Goal: Task Accomplishment & Management: Manage account settings

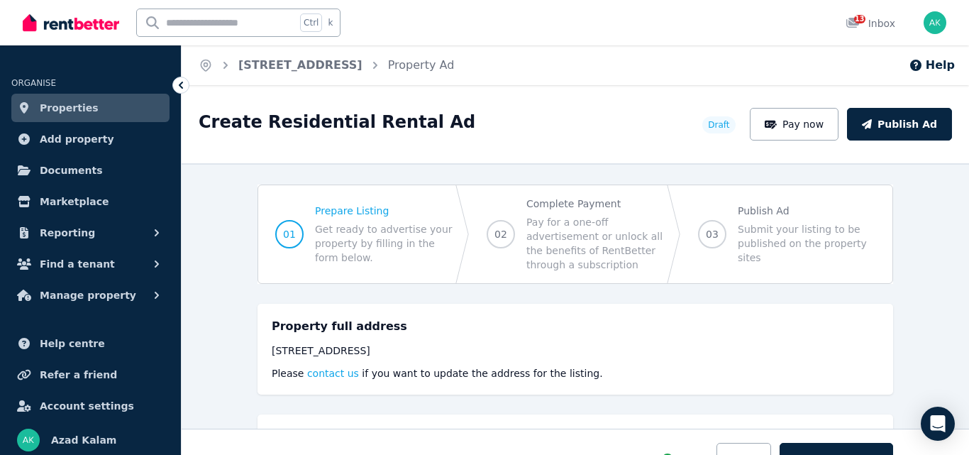
select select "***"
select select "**********"
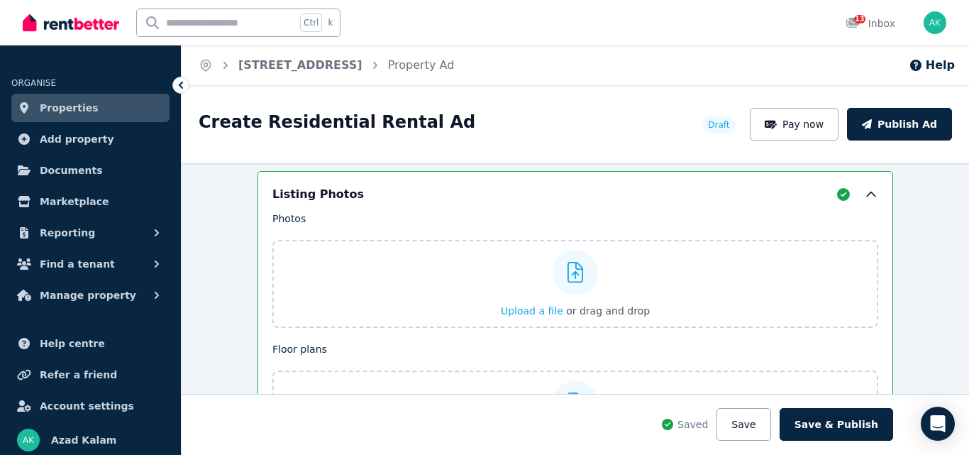
scroll to position [1644, 0]
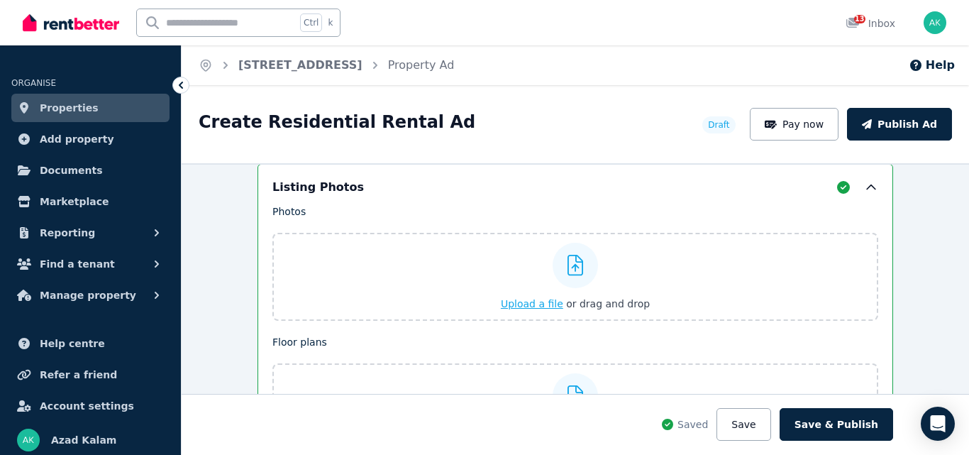
click at [541, 301] on span "Upload a file" at bounding box center [532, 303] width 62 height 11
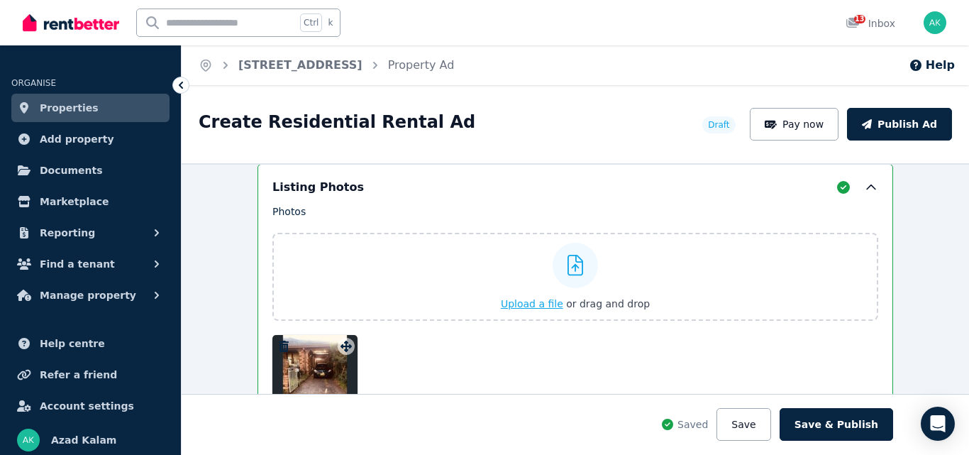
click at [521, 304] on span "Upload a file" at bounding box center [532, 303] width 62 height 11
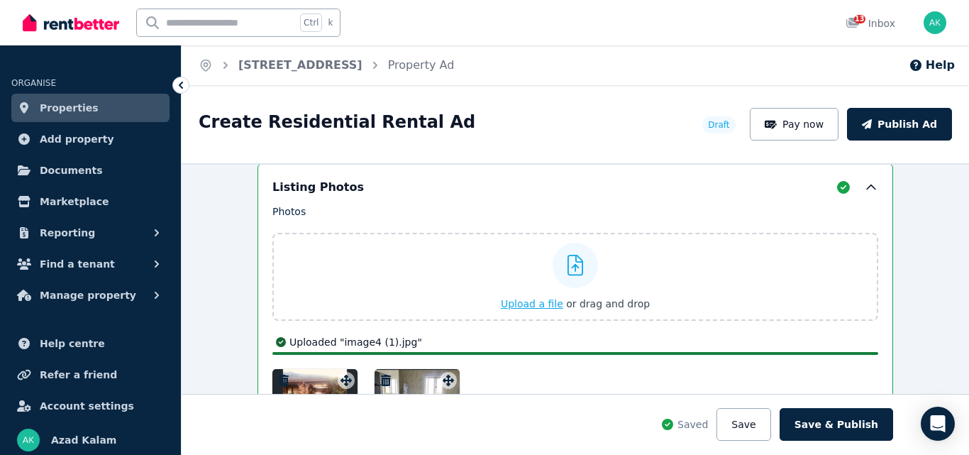
click at [533, 303] on span "Upload a file" at bounding box center [532, 303] width 62 height 11
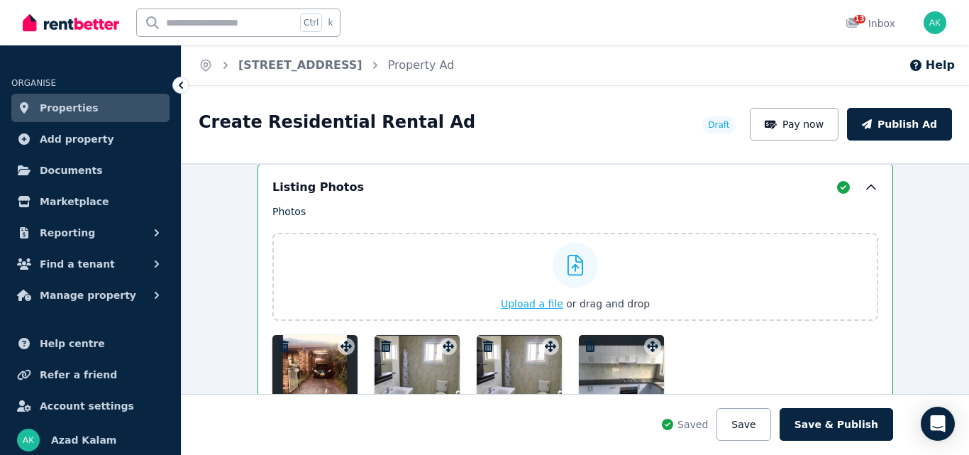
click at [517, 301] on span "Upload a file" at bounding box center [532, 303] width 62 height 11
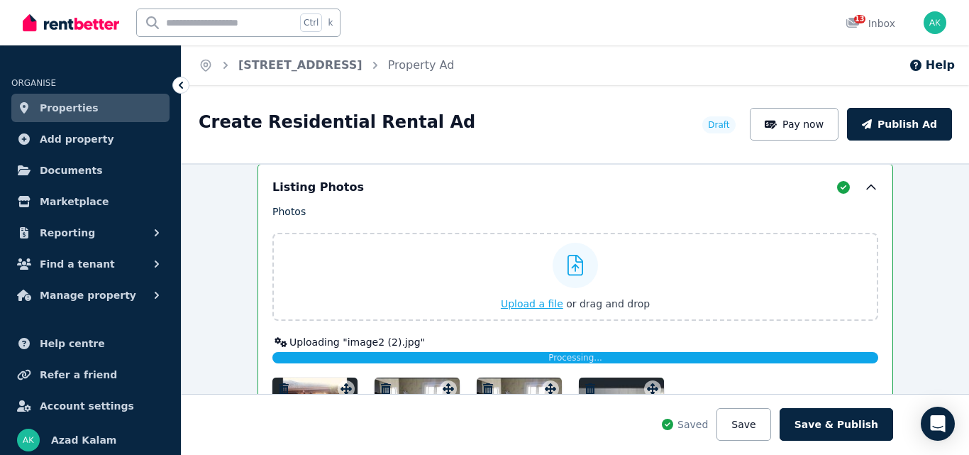
click at [514, 303] on span "Upload a file" at bounding box center [532, 303] width 62 height 11
click at [511, 306] on span "Upload a file" at bounding box center [532, 303] width 62 height 11
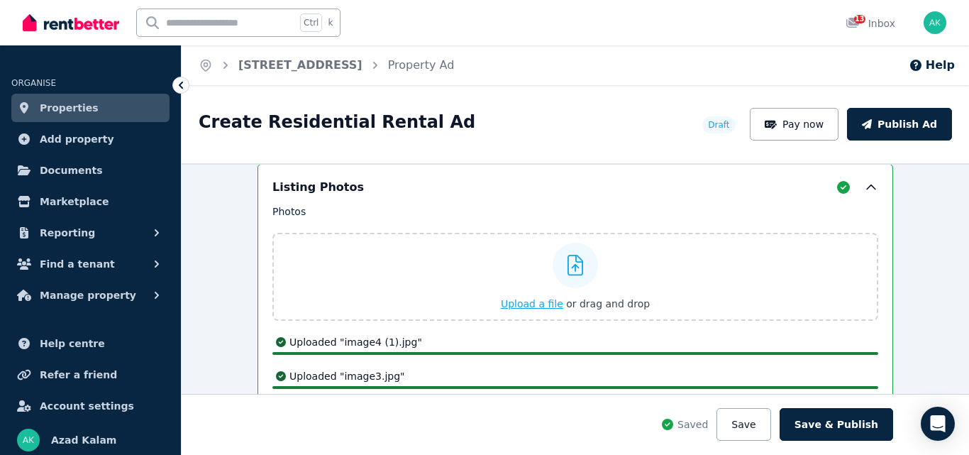
click at [530, 304] on span "Upload a file" at bounding box center [532, 303] width 62 height 11
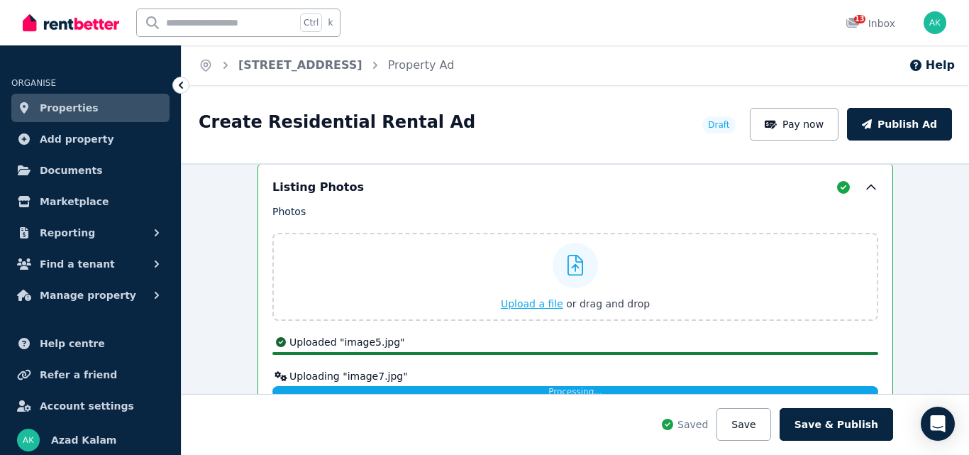
click at [523, 300] on span "Upload a file" at bounding box center [532, 303] width 62 height 11
click at [533, 299] on span "Upload a file" at bounding box center [532, 303] width 62 height 11
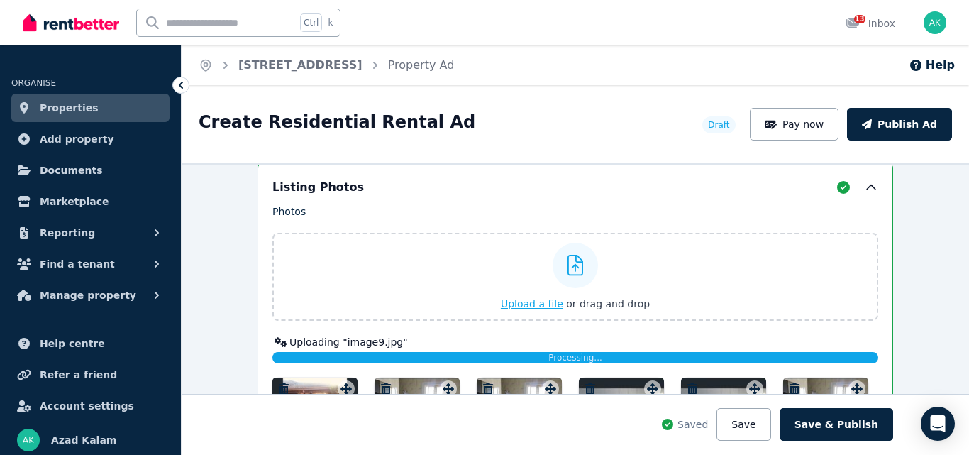
click at [511, 302] on span "Upload a file" at bounding box center [532, 303] width 62 height 11
click at [538, 299] on span "Upload a file" at bounding box center [532, 303] width 62 height 11
click at [519, 302] on span "Upload a file" at bounding box center [532, 303] width 62 height 11
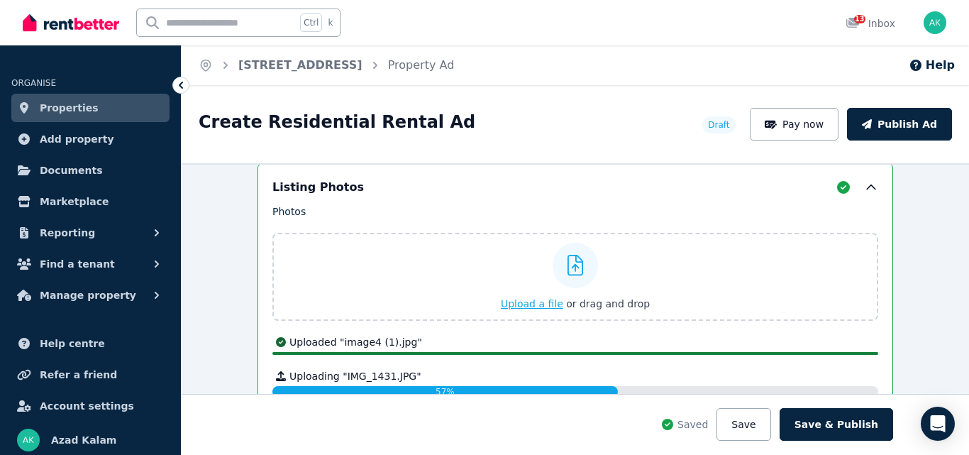
click at [533, 299] on span "Upload a file" at bounding box center [532, 303] width 62 height 11
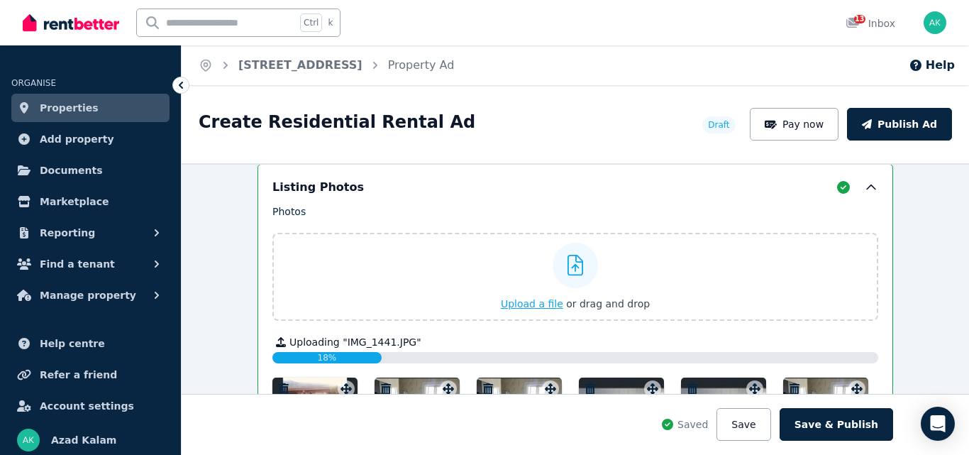
click at [514, 301] on span "Upload a file" at bounding box center [532, 303] width 62 height 11
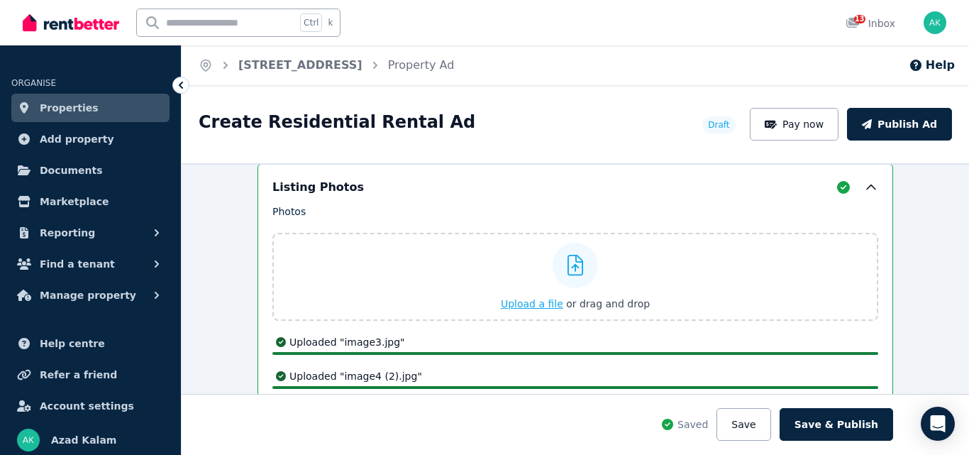
click at [531, 299] on span "Upload a file" at bounding box center [532, 303] width 62 height 11
click at [527, 302] on span "Upload a file" at bounding box center [532, 303] width 62 height 11
click at [531, 303] on span "Upload a file" at bounding box center [532, 303] width 62 height 11
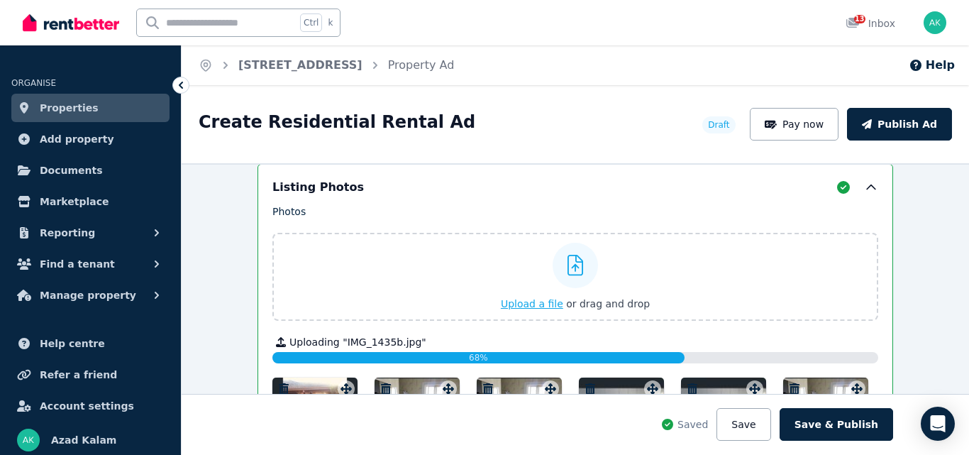
click at [534, 304] on span "Upload a file" at bounding box center [532, 303] width 62 height 11
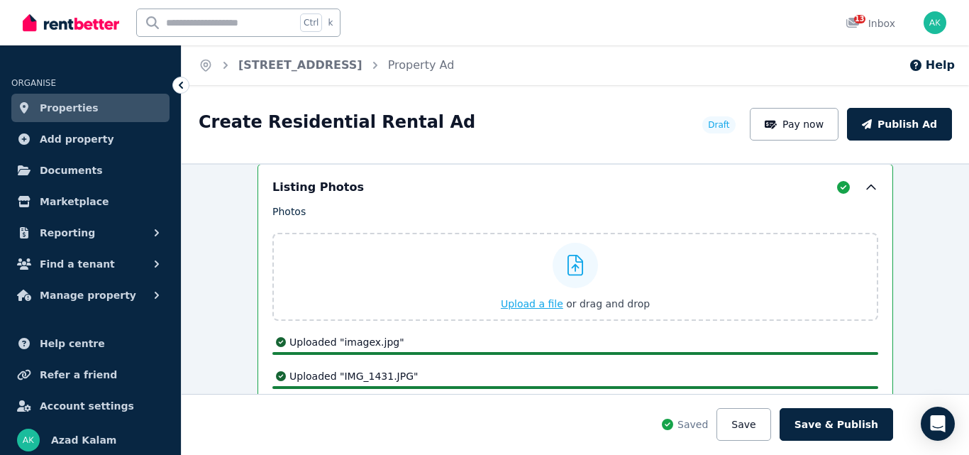
click at [526, 302] on span "Upload a file" at bounding box center [532, 303] width 62 height 11
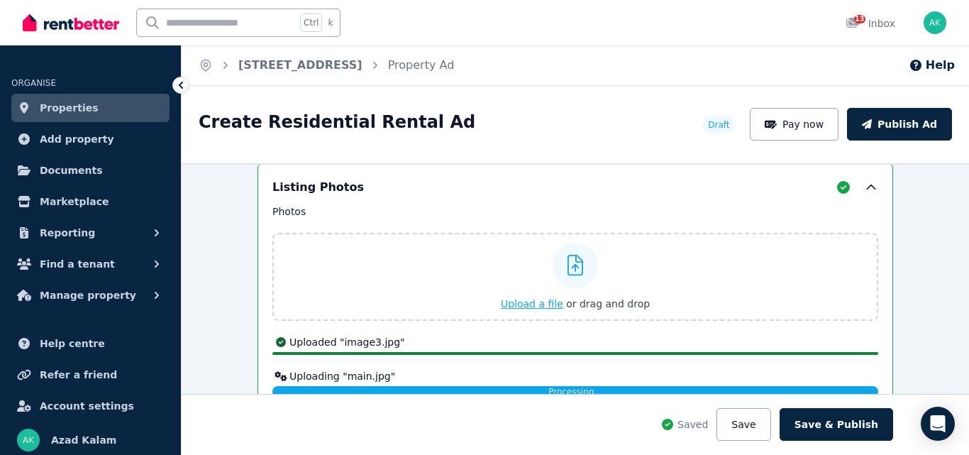
click at [531, 302] on span "Upload a file" at bounding box center [532, 303] width 62 height 11
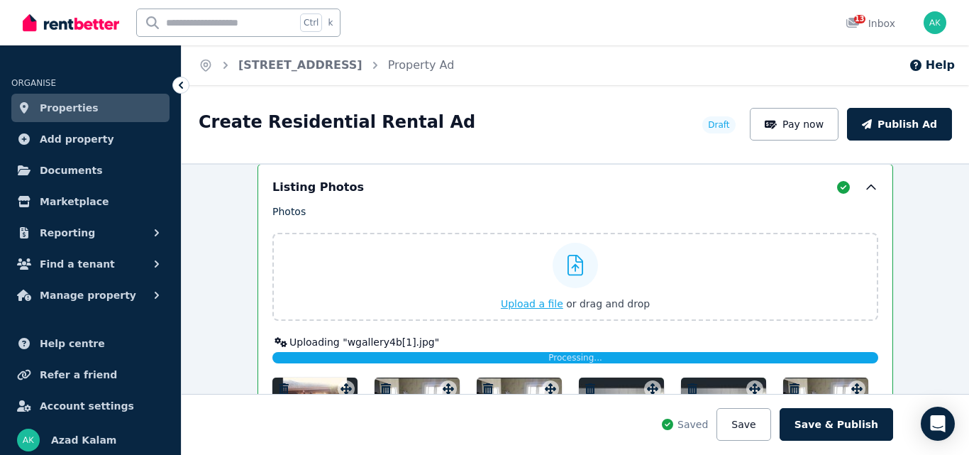
click at [529, 299] on span "Upload a file" at bounding box center [532, 303] width 62 height 11
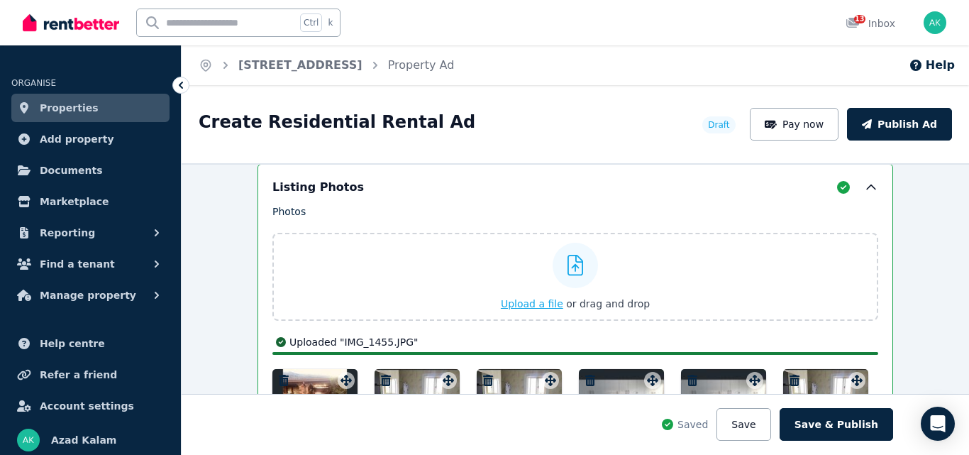
click at [519, 304] on span "Upload a file" at bounding box center [532, 303] width 62 height 11
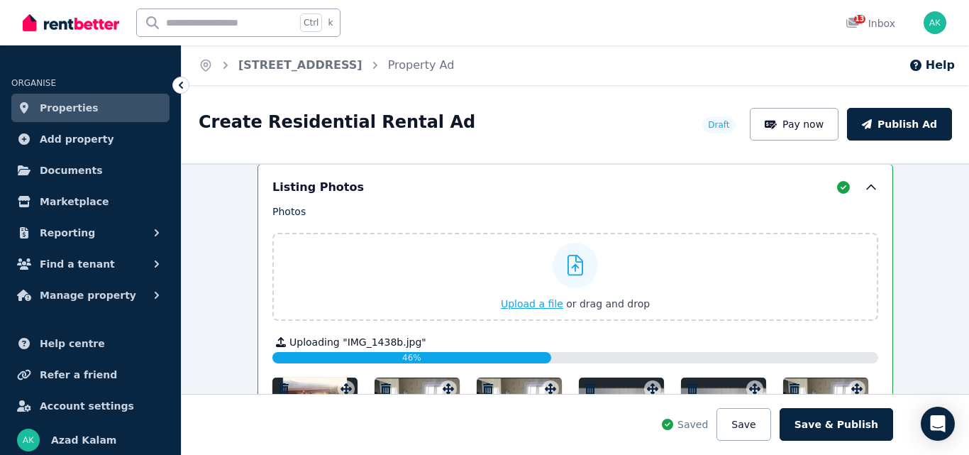
click at [524, 299] on span "Upload a file" at bounding box center [532, 303] width 62 height 11
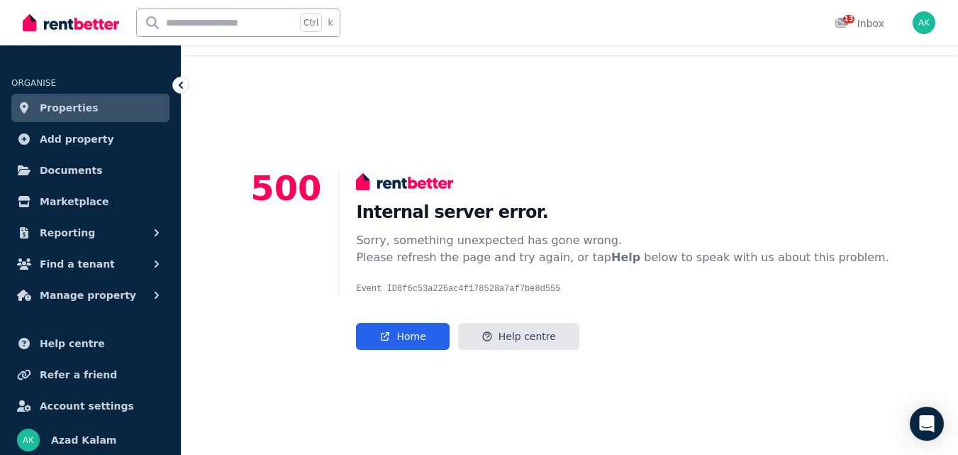
scroll to position [40, 0]
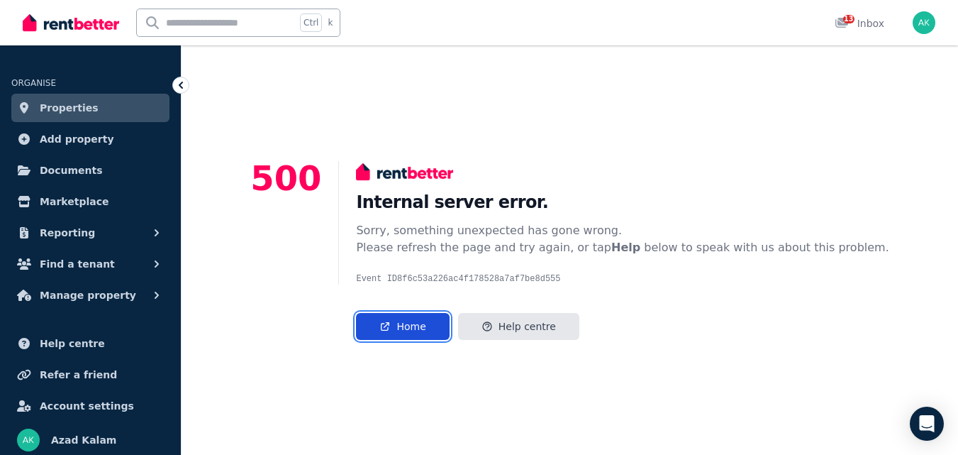
click at [389, 328] on icon at bounding box center [386, 326] width 8 height 8
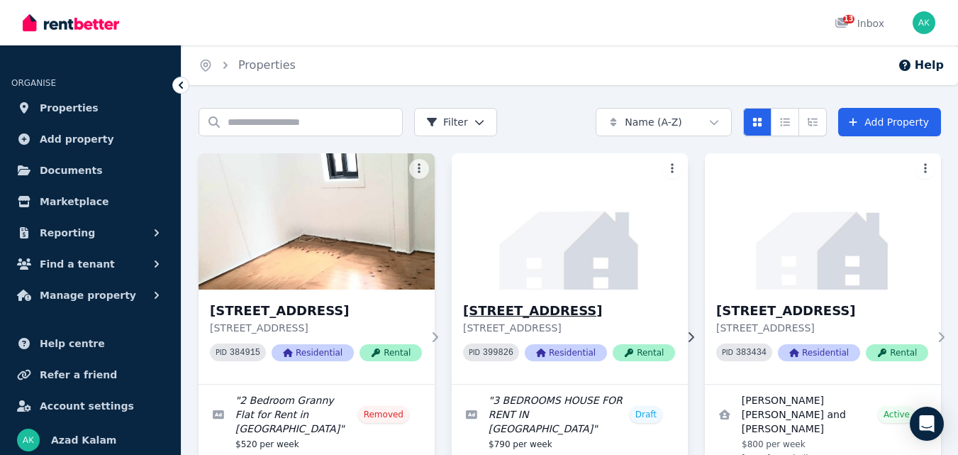
click at [507, 316] on h3 "[STREET_ADDRESS]" at bounding box center [569, 311] width 212 height 20
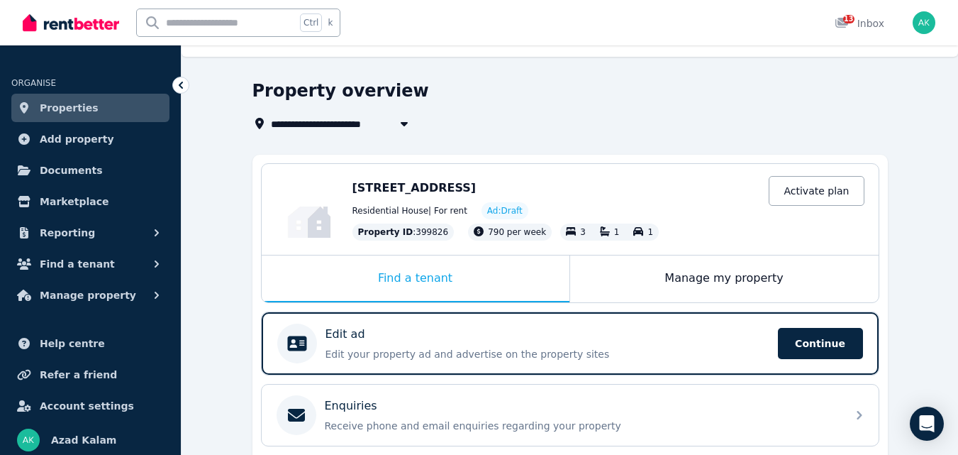
scroll to position [38, 0]
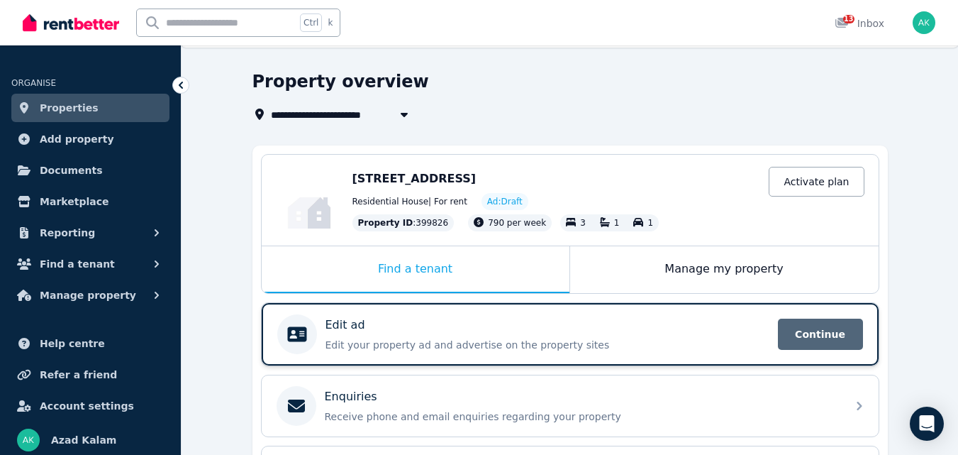
click at [829, 330] on span "Continue" at bounding box center [820, 334] width 85 height 31
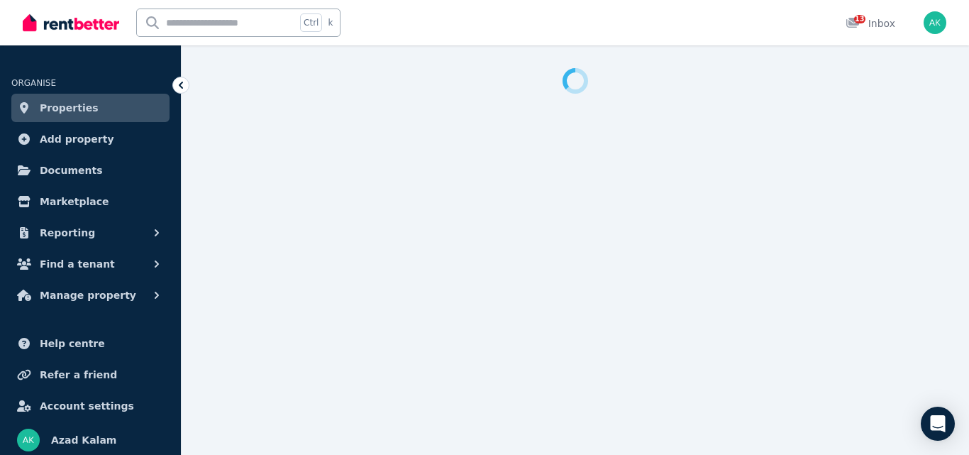
select select "***"
select select "**********"
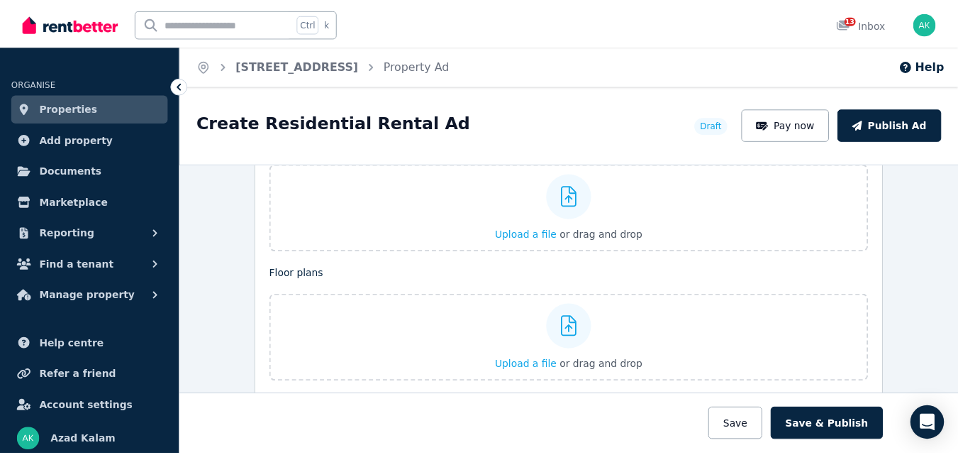
scroll to position [1766, 0]
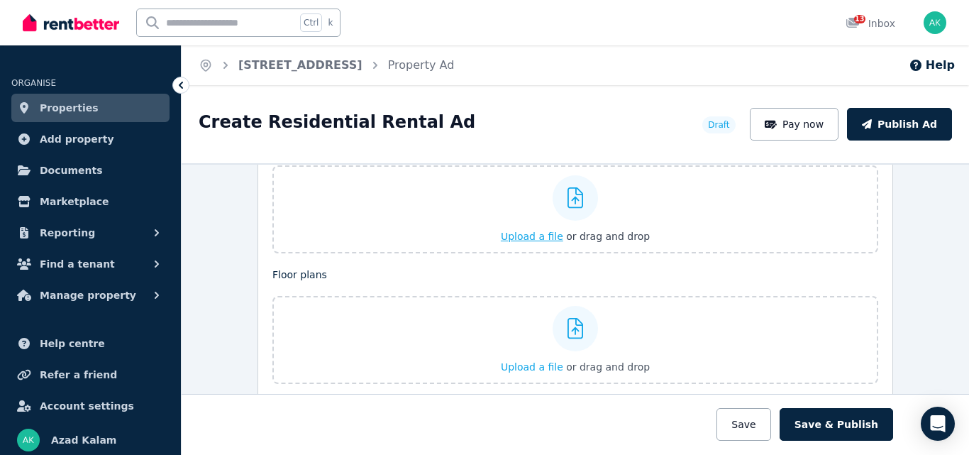
click at [544, 231] on span "Upload a file" at bounding box center [532, 236] width 62 height 11
click at [530, 236] on span "Upload a file" at bounding box center [532, 236] width 62 height 11
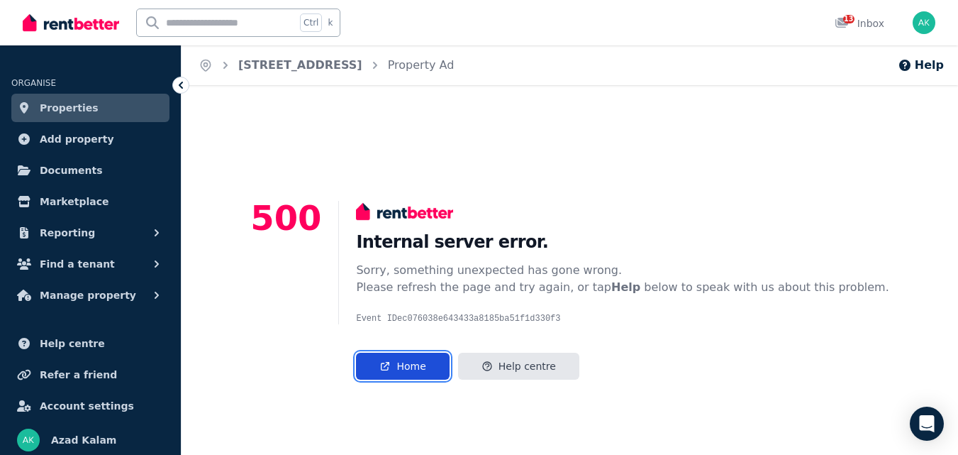
click at [428, 370] on link "Home" at bounding box center [402, 366] width 93 height 27
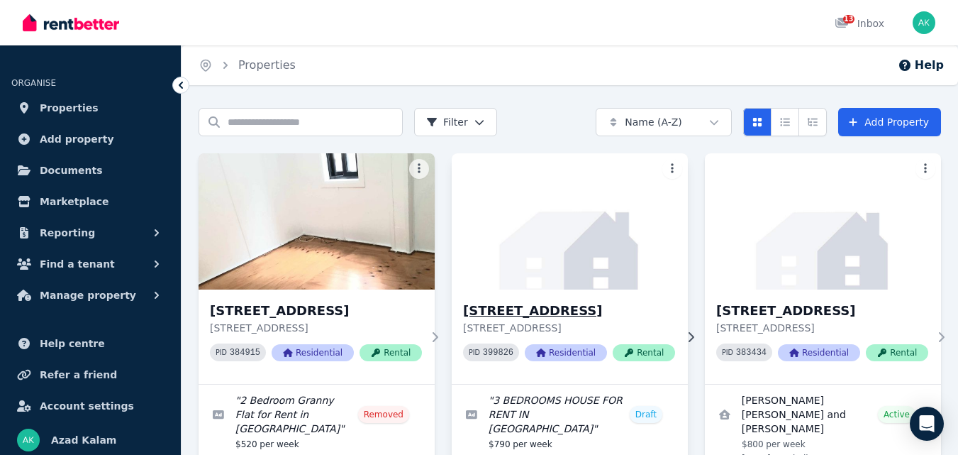
click at [586, 314] on h3 "[STREET_ADDRESS]" at bounding box center [569, 311] width 212 height 20
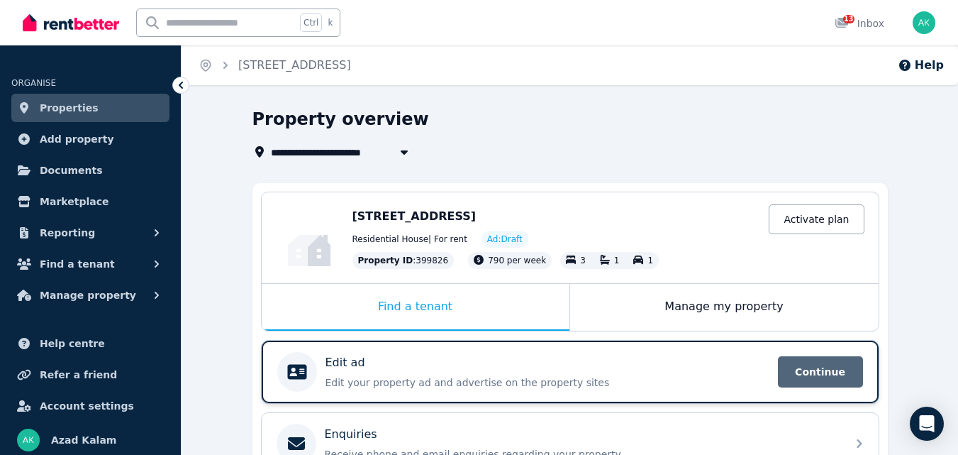
click at [827, 370] on span "Continue" at bounding box center [820, 371] width 85 height 31
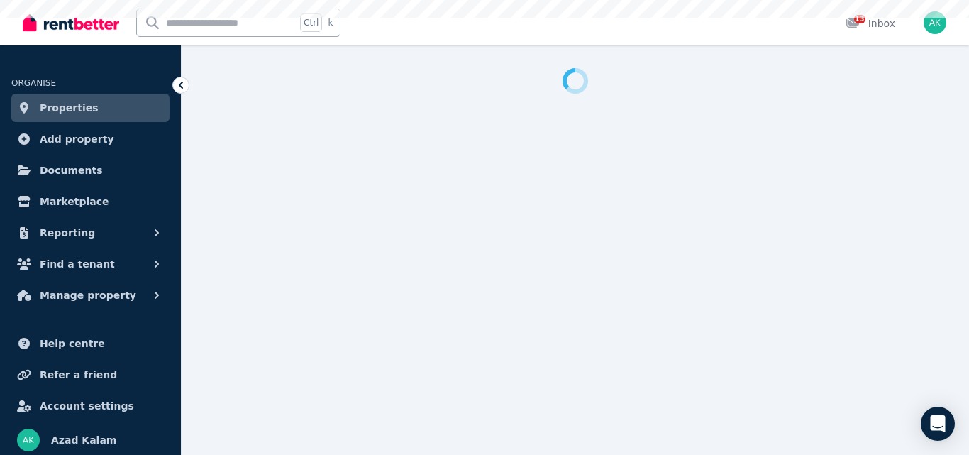
select select "***"
select select "**********"
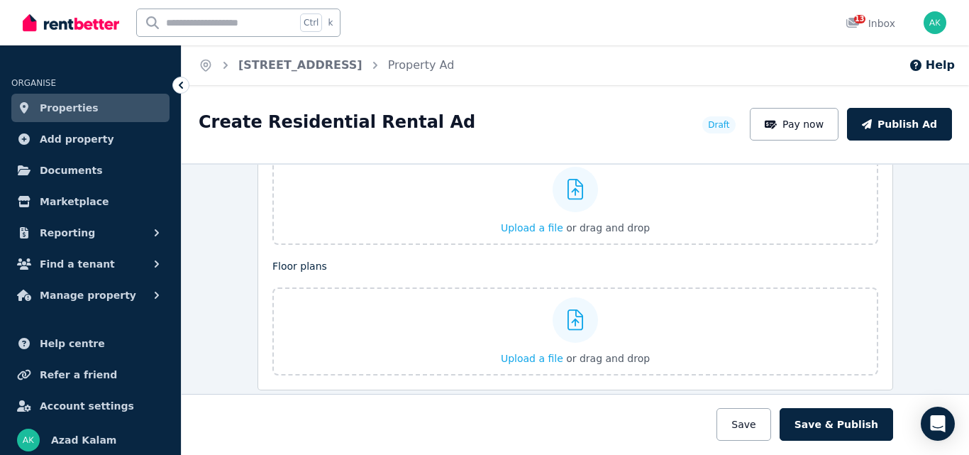
scroll to position [1788, 0]
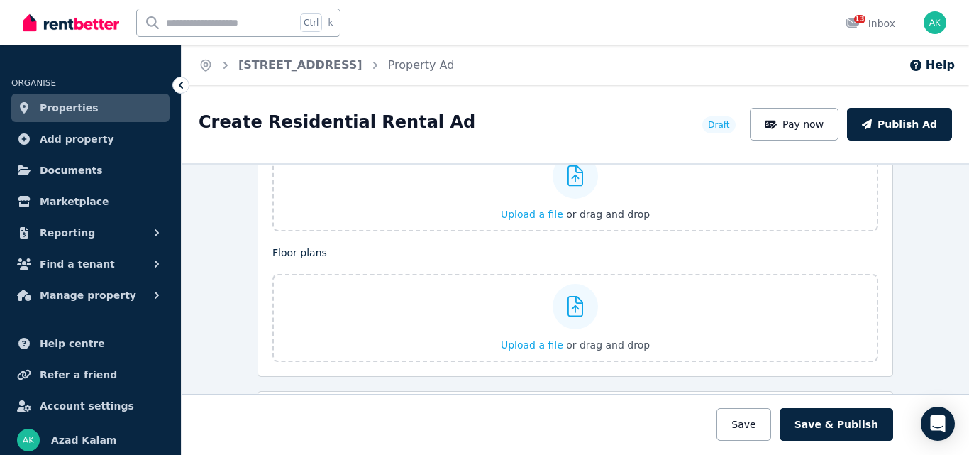
click at [525, 211] on span "Upload a file" at bounding box center [532, 214] width 62 height 11
click at [580, 215] on span "or drag and drop" at bounding box center [608, 214] width 84 height 11
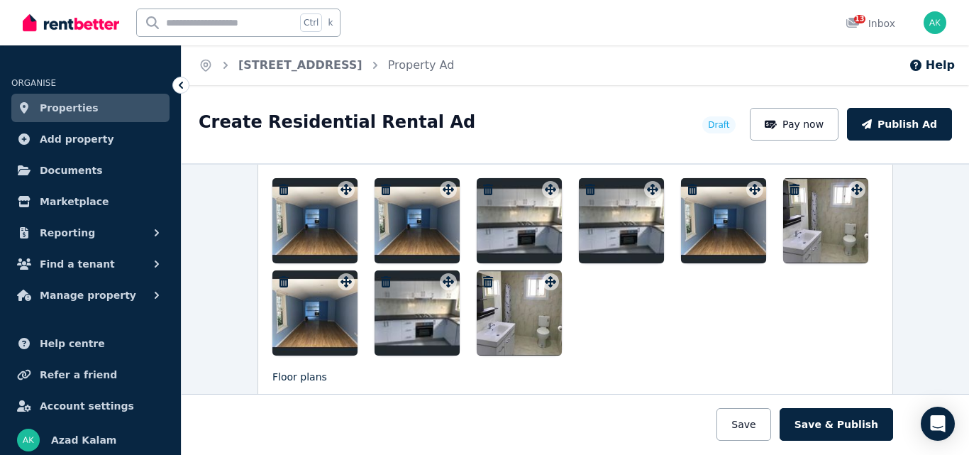
scroll to position [1847, 0]
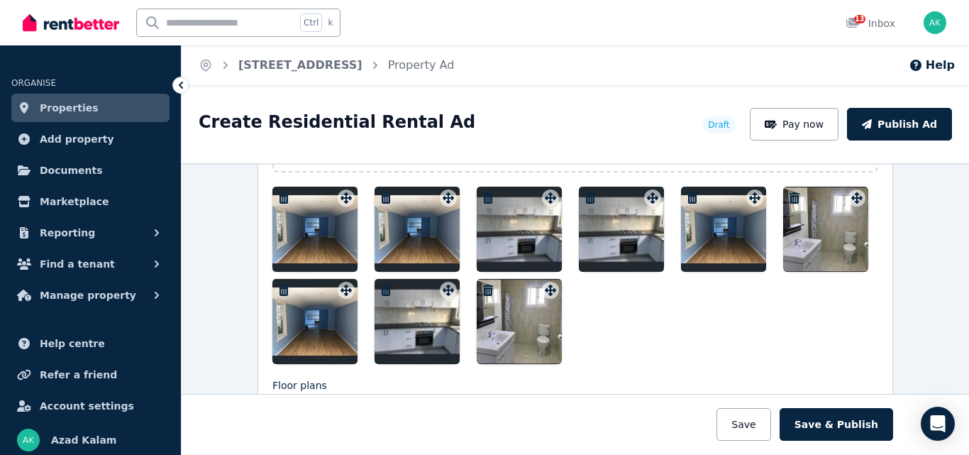
click at [279, 197] on icon "button" at bounding box center [284, 197] width 10 height 11
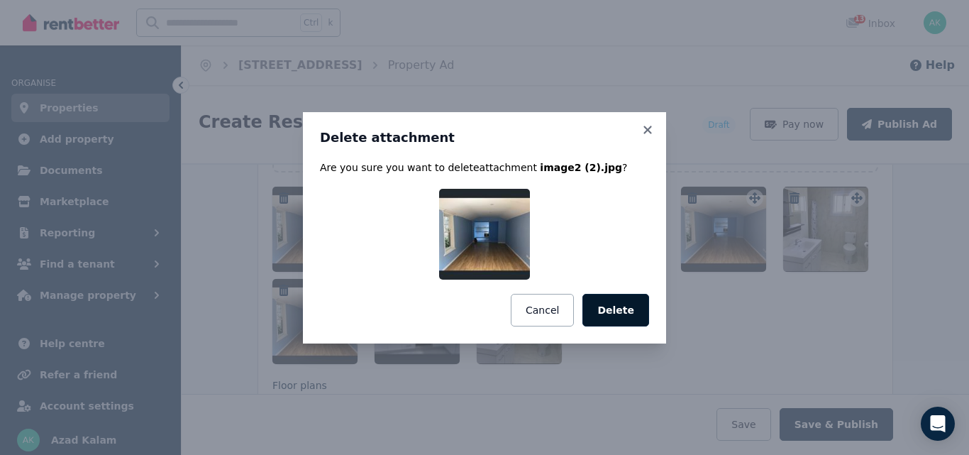
click at [626, 309] on button "Delete" at bounding box center [615, 310] width 67 height 33
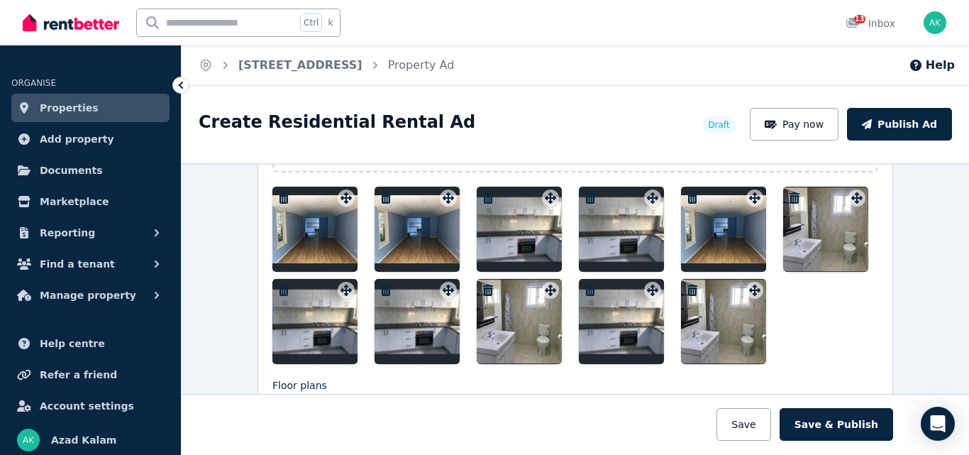
click at [279, 194] on icon "button" at bounding box center [284, 197] width 10 height 11
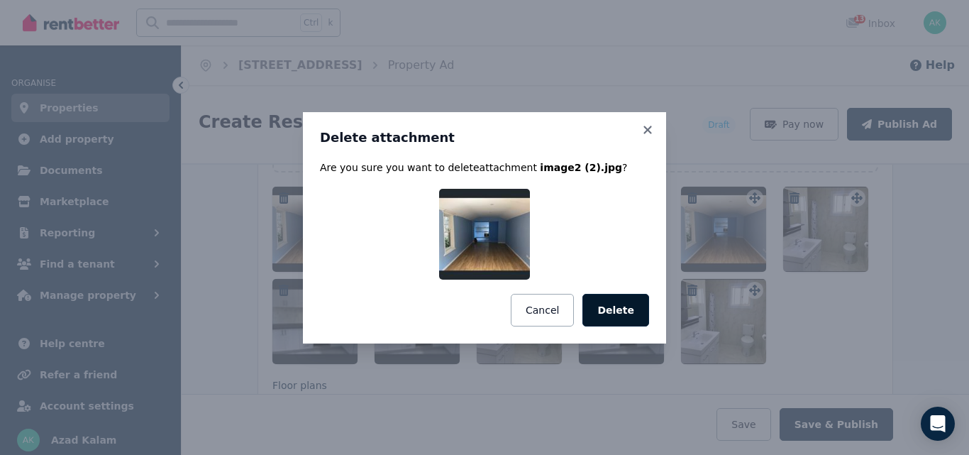
click at [612, 307] on button "Delete" at bounding box center [615, 310] width 67 height 33
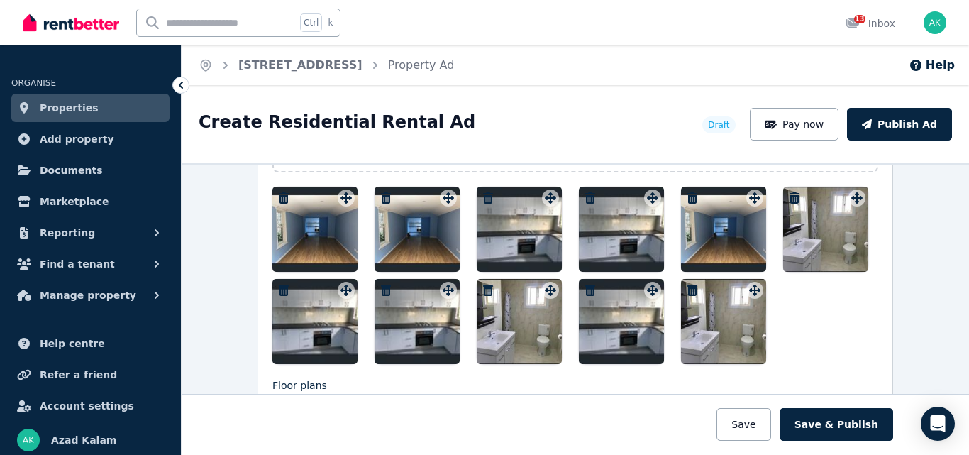
click at [381, 193] on icon "button" at bounding box center [386, 197] width 10 height 11
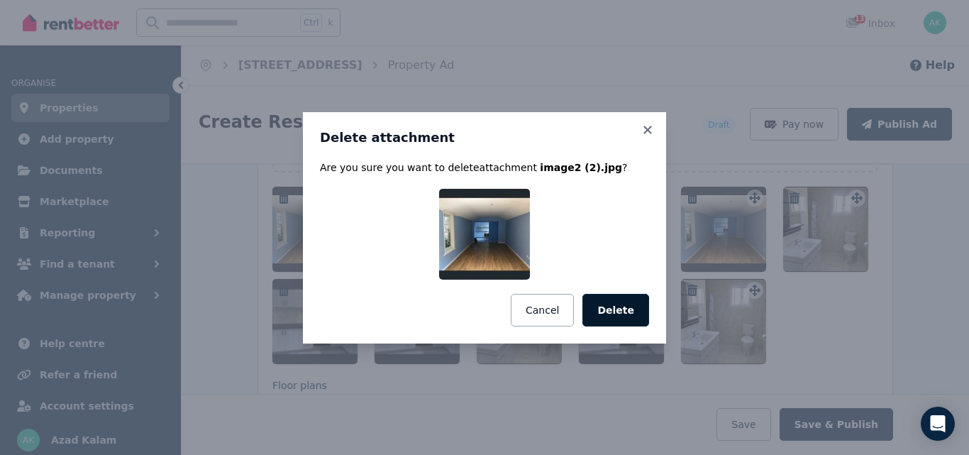
click at [621, 312] on button "Delete" at bounding box center [615, 310] width 67 height 33
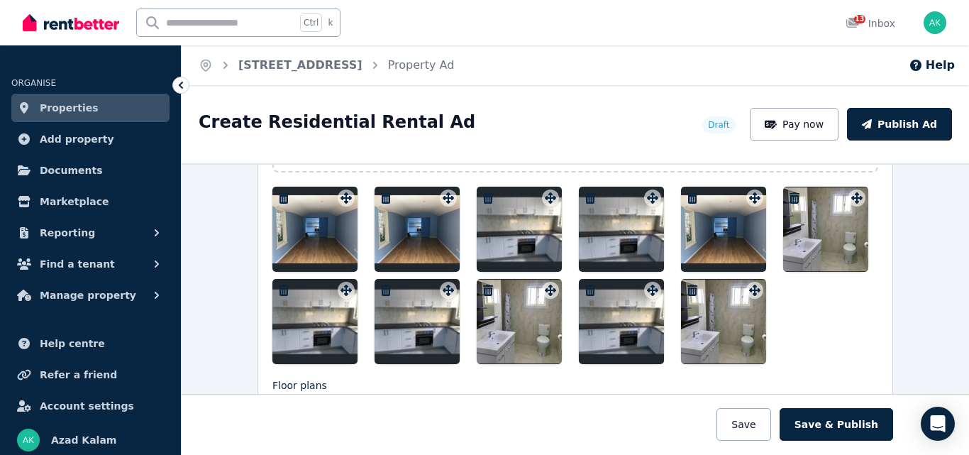
click at [790, 196] on icon "button" at bounding box center [795, 197] width 10 height 11
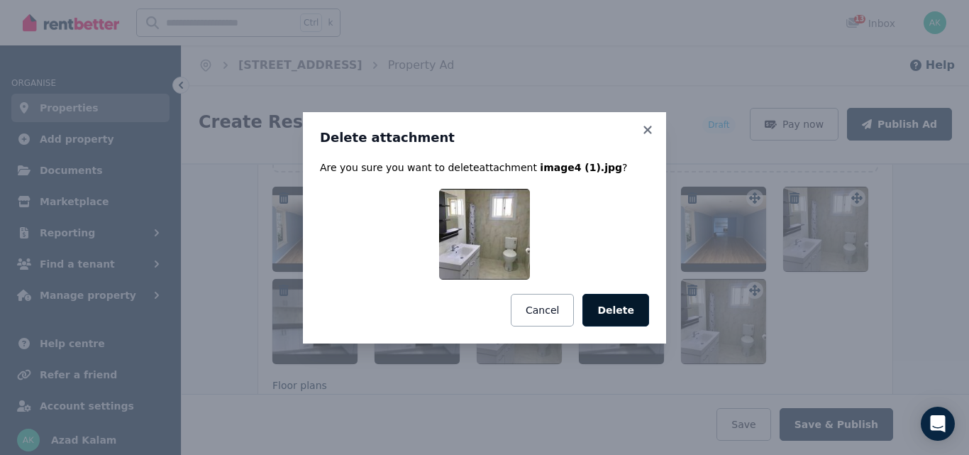
click at [631, 309] on button "Delete" at bounding box center [615, 310] width 67 height 33
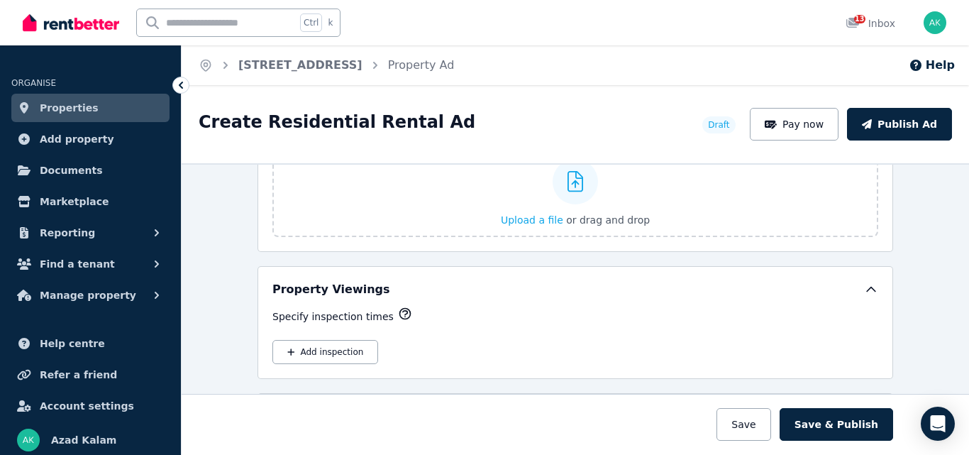
scroll to position [2118, 0]
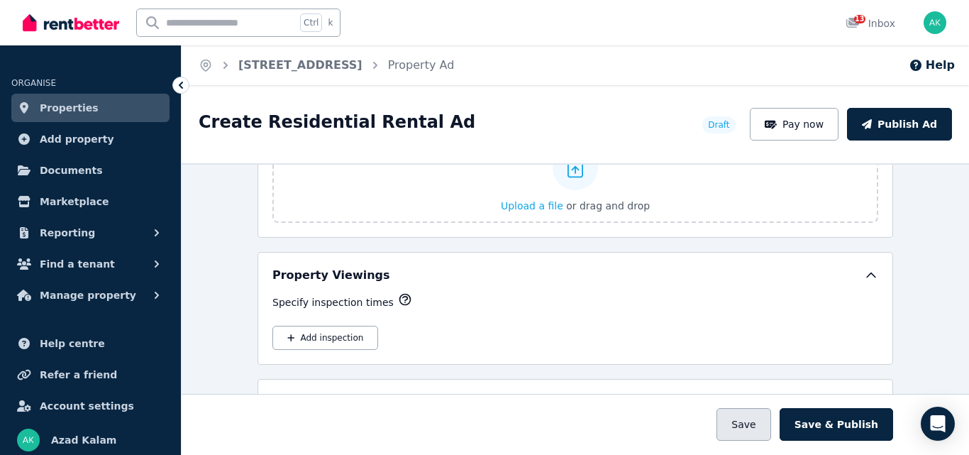
click at [753, 429] on button "Save" at bounding box center [744, 424] width 54 height 33
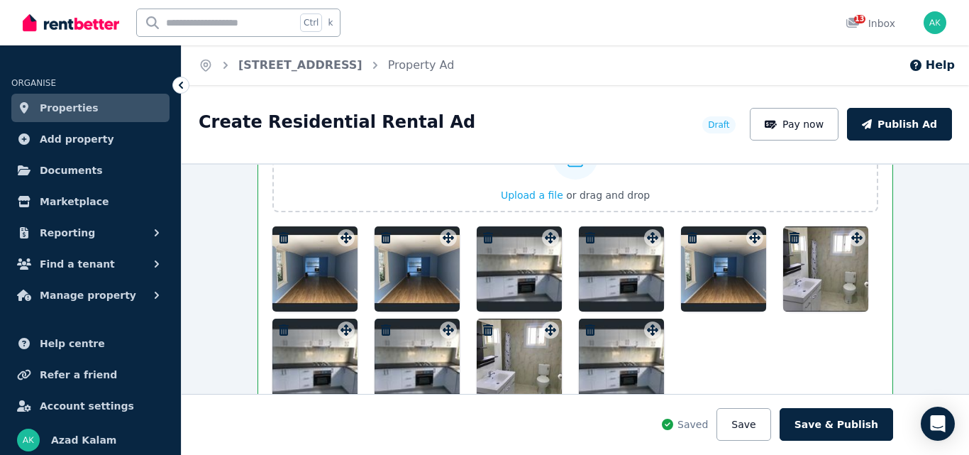
scroll to position [1889, 0]
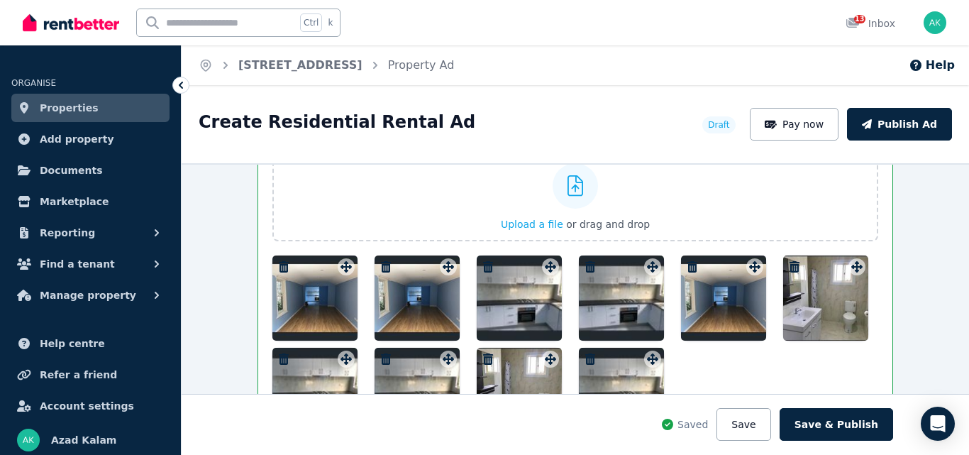
click at [279, 262] on icon "button" at bounding box center [284, 266] width 10 height 11
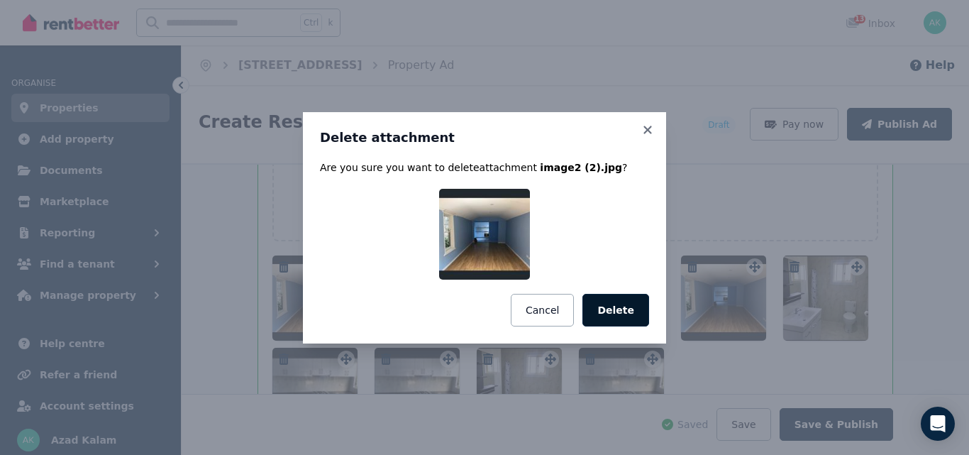
click at [618, 306] on button "Delete" at bounding box center [615, 310] width 67 height 33
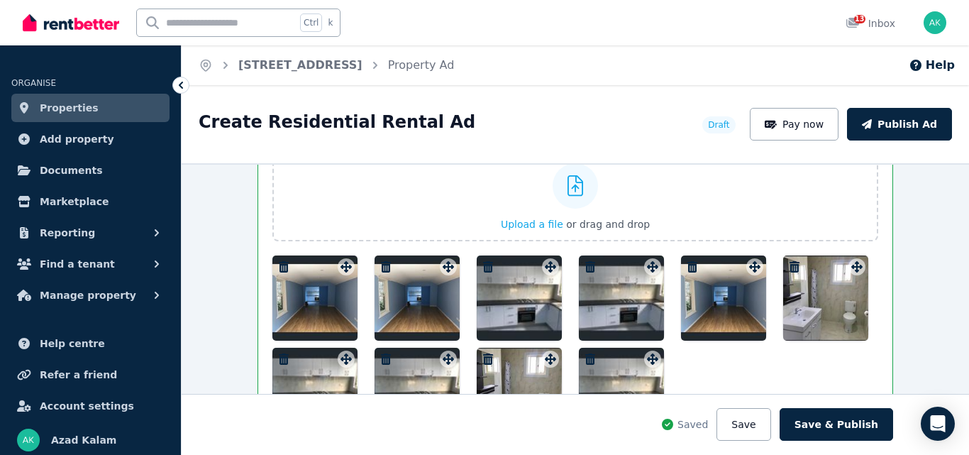
drag, startPoint x: 305, startPoint y: 309, endPoint x: 638, endPoint y: 65, distance: 413.2
click at [638, 65] on div "Home [STREET_ADDRESS] Property Ad Help" at bounding box center [575, 65] width 787 height 40
click at [279, 265] on icon "button" at bounding box center [284, 266] width 10 height 11
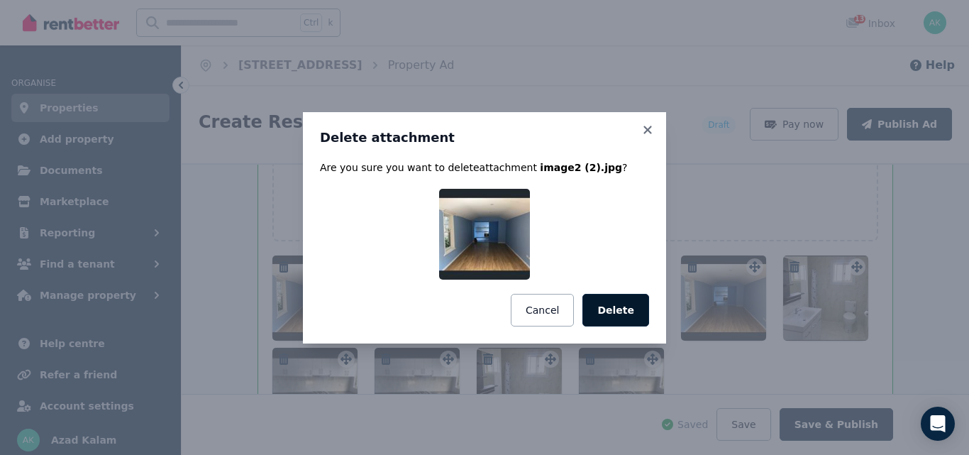
click at [626, 306] on button "Delete" at bounding box center [615, 310] width 67 height 33
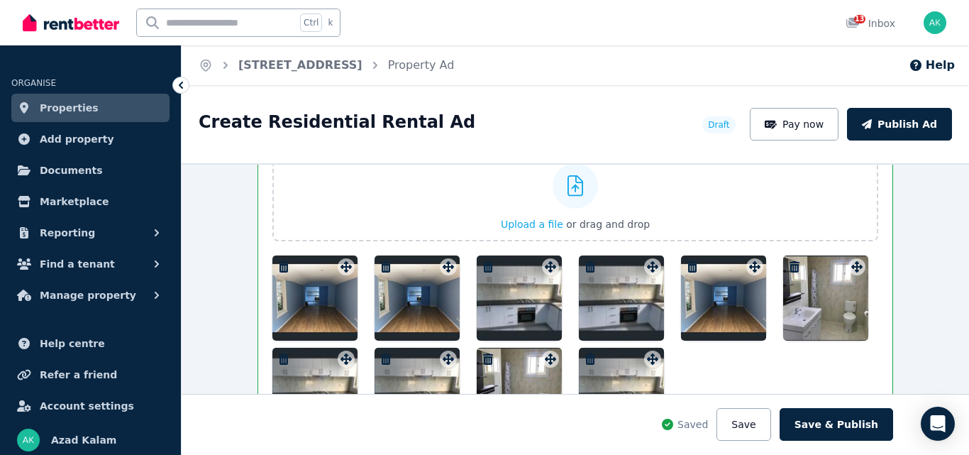
click at [585, 356] on icon "button" at bounding box center [590, 358] width 10 height 11
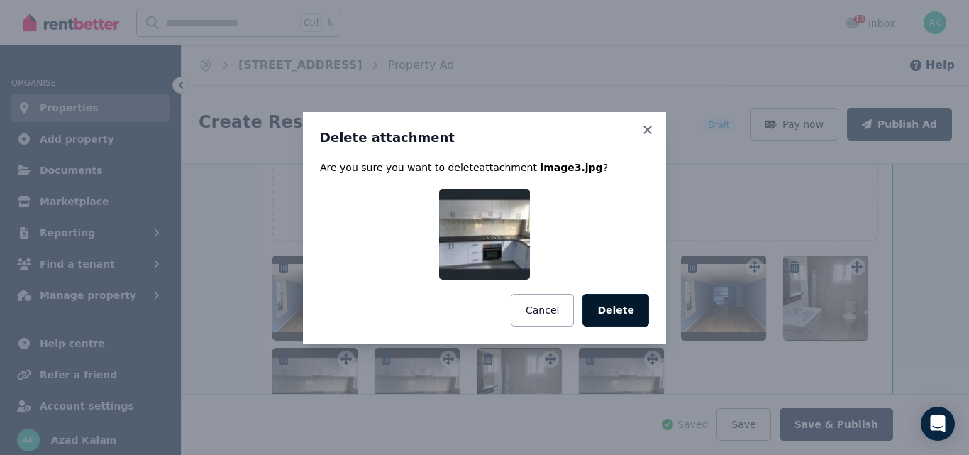
click at [621, 308] on button "Delete" at bounding box center [615, 310] width 67 height 33
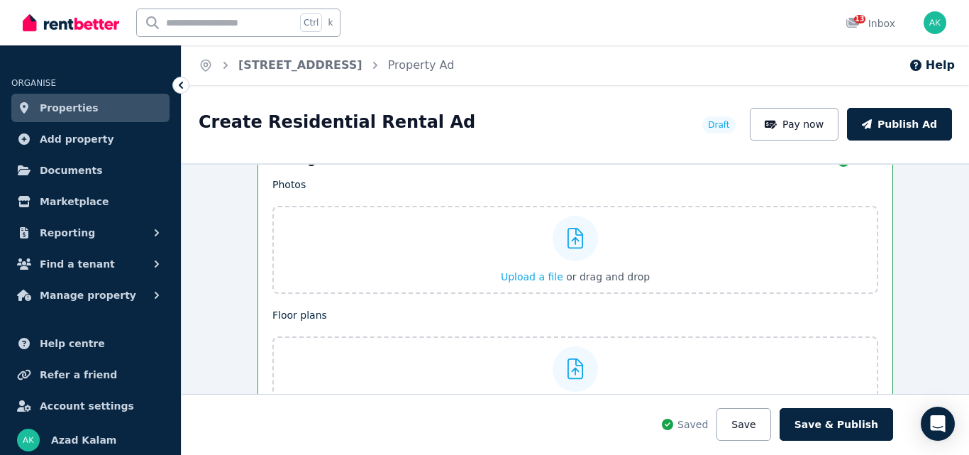
scroll to position [1815, 0]
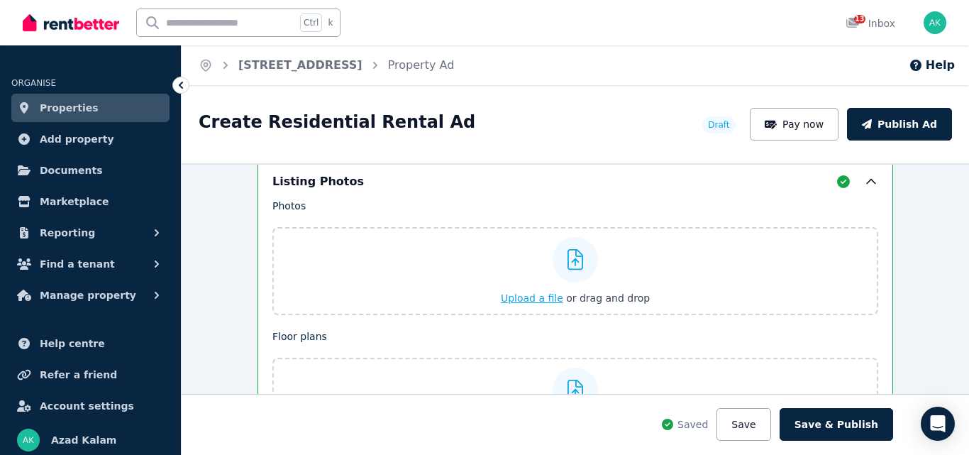
click at [734, 287] on label "Upload a file or drag and drop" at bounding box center [575, 271] width 606 height 88
click at [0, 0] on input "Upload a file or drag and drop" at bounding box center [0, 0] width 0 height 0
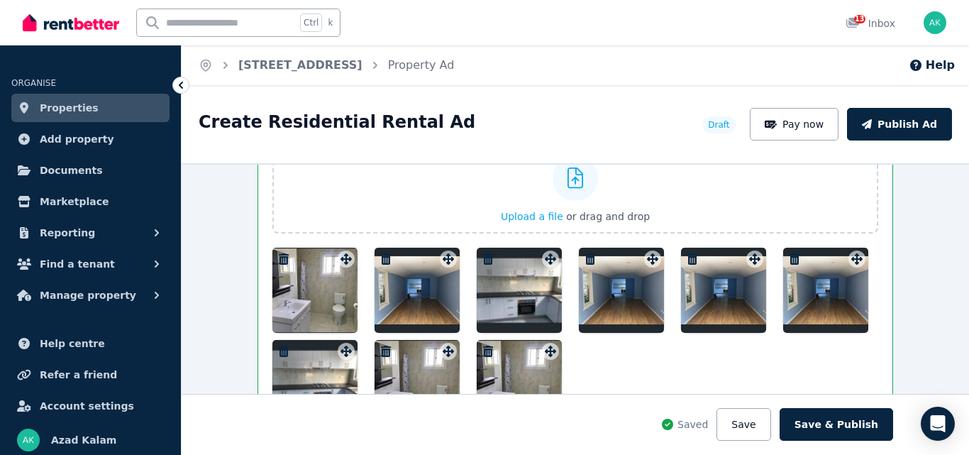
scroll to position [1949, 0]
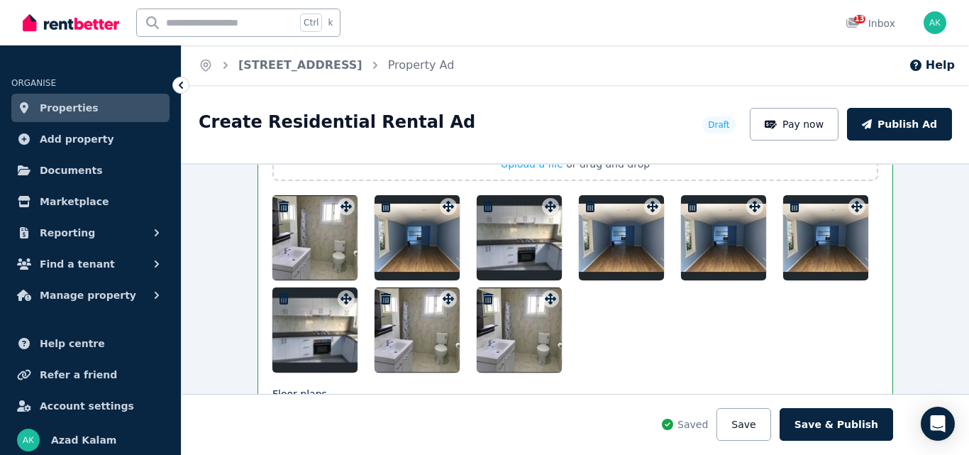
click at [381, 204] on icon "button" at bounding box center [386, 206] width 10 height 11
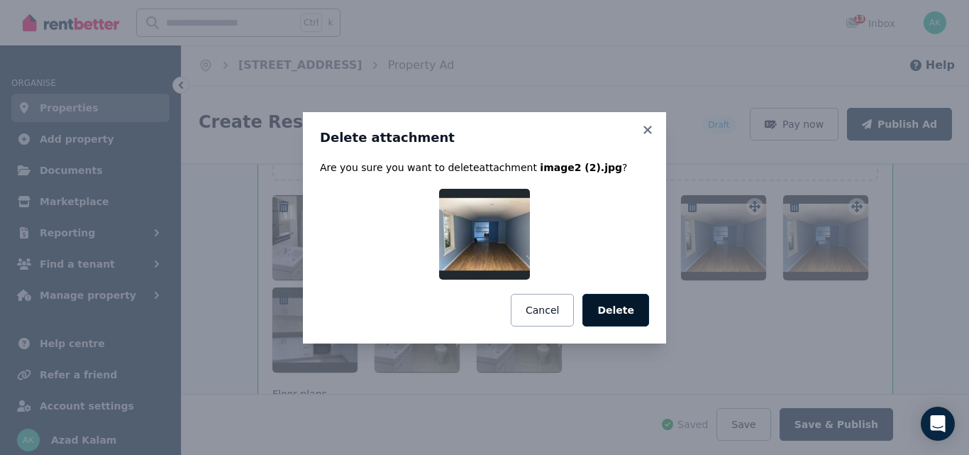
click at [618, 314] on button "Delete" at bounding box center [615, 310] width 67 height 33
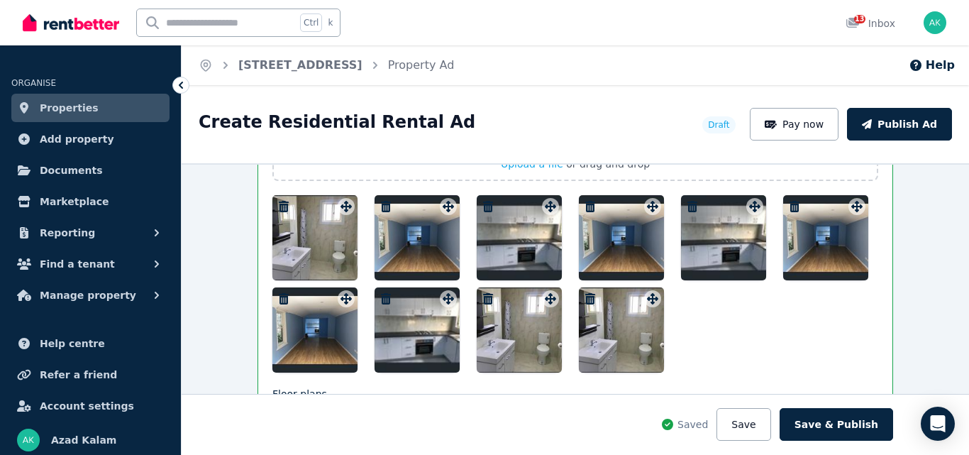
click at [280, 203] on icon "button" at bounding box center [284, 206] width 10 height 11
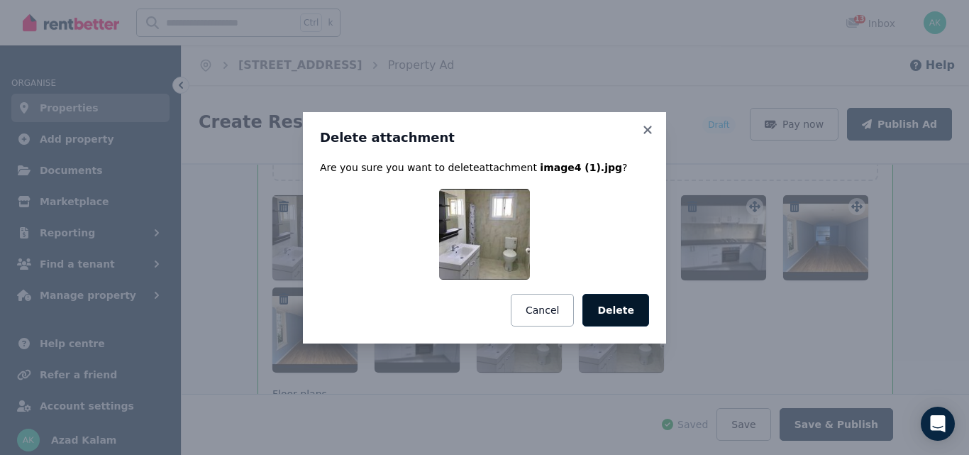
click at [625, 311] on button "Delete" at bounding box center [615, 310] width 67 height 33
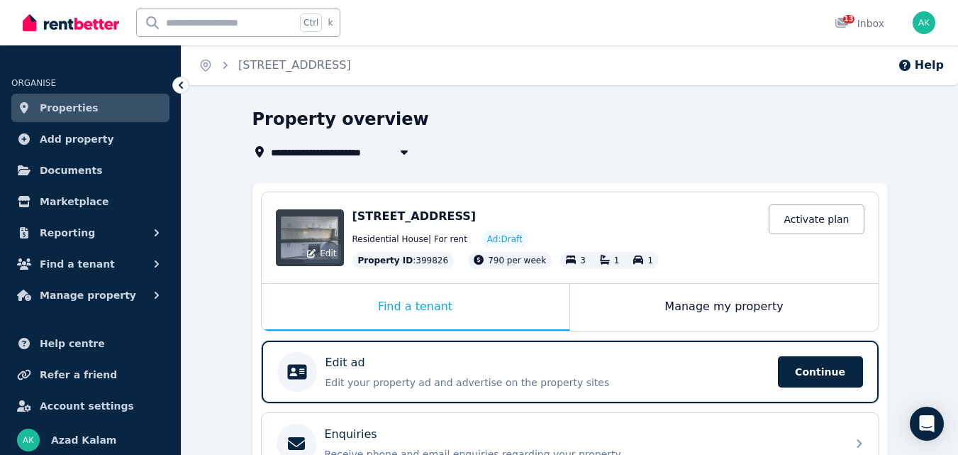
click at [324, 250] on span "Edit" at bounding box center [328, 253] width 16 height 11
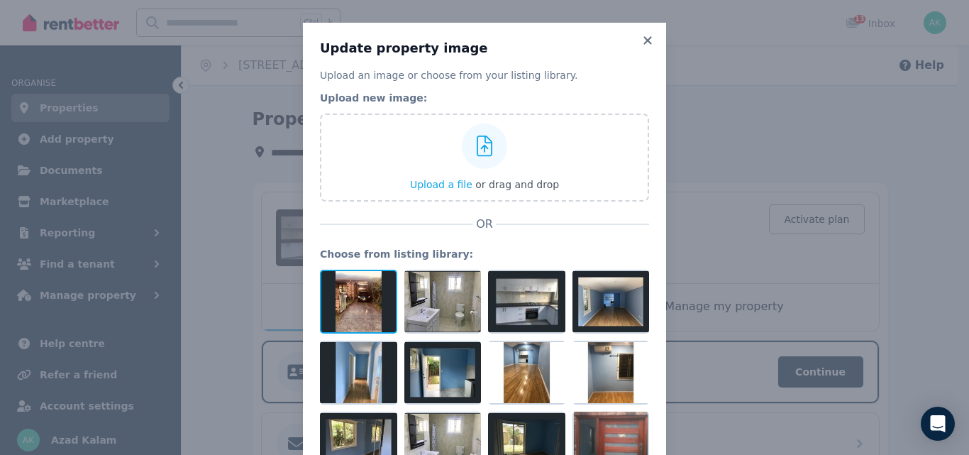
drag, startPoint x: 511, startPoint y: 394, endPoint x: 339, endPoint y: 299, distance: 196.2
click at [339, 299] on div at bounding box center [484, 383] width 329 height 227
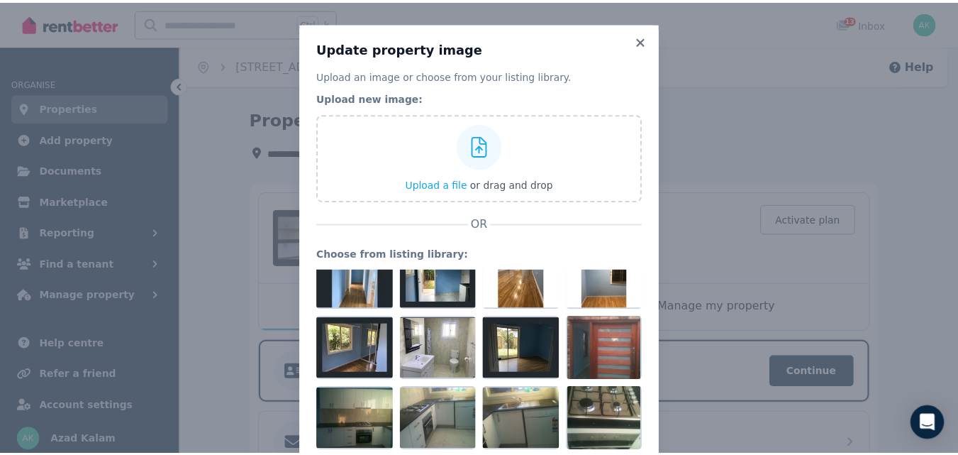
scroll to position [46, 0]
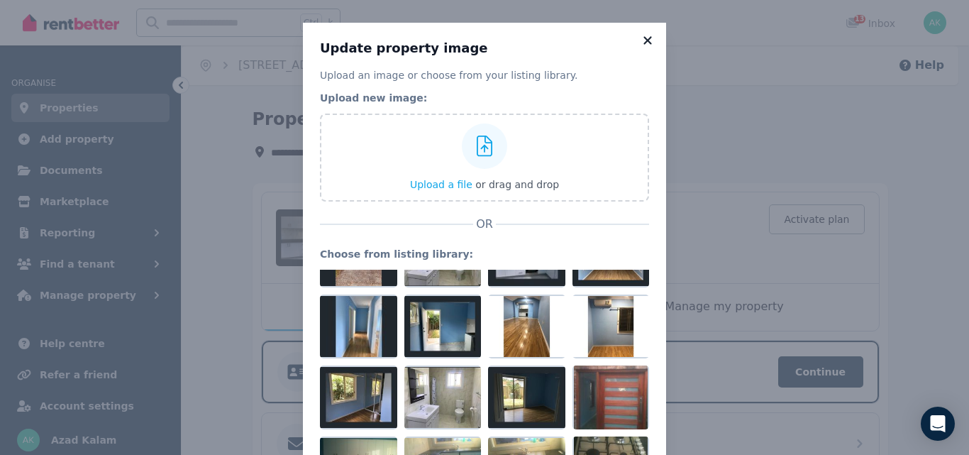
click at [643, 42] on icon at bounding box center [647, 40] width 8 height 8
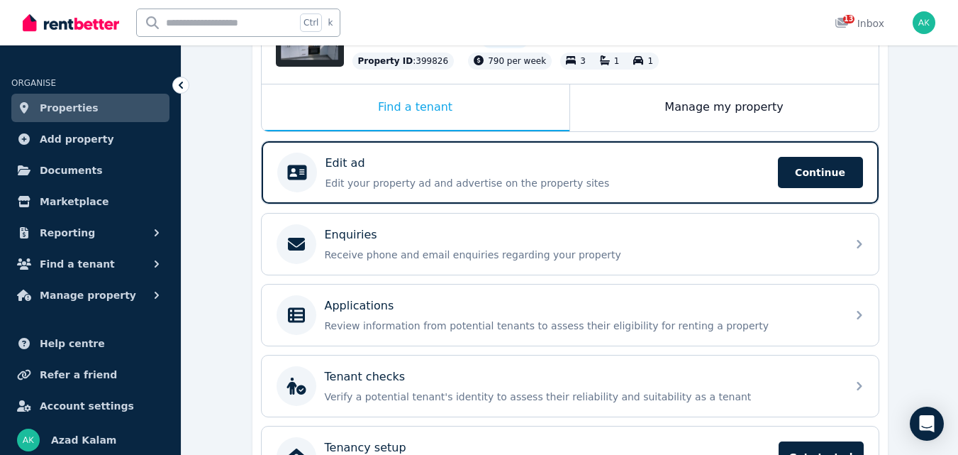
scroll to position [219, 0]
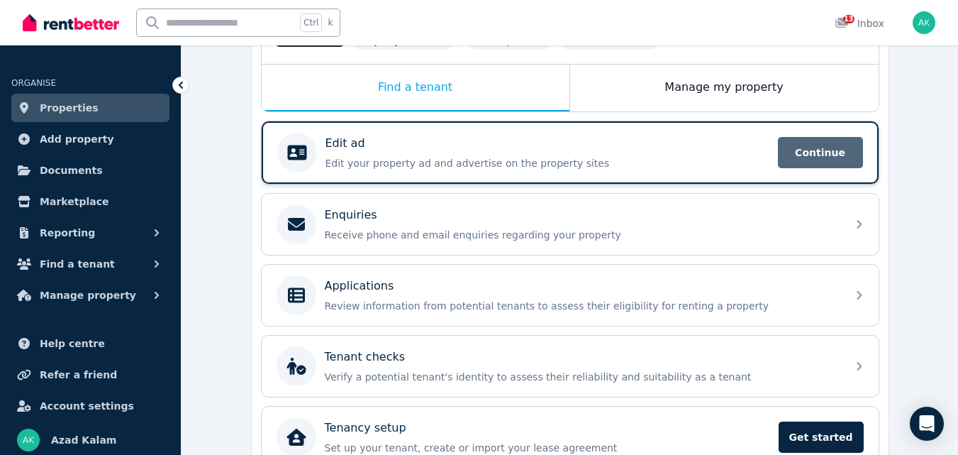
click at [814, 159] on span "Continue" at bounding box center [820, 152] width 85 height 31
select select "***"
select select "**********"
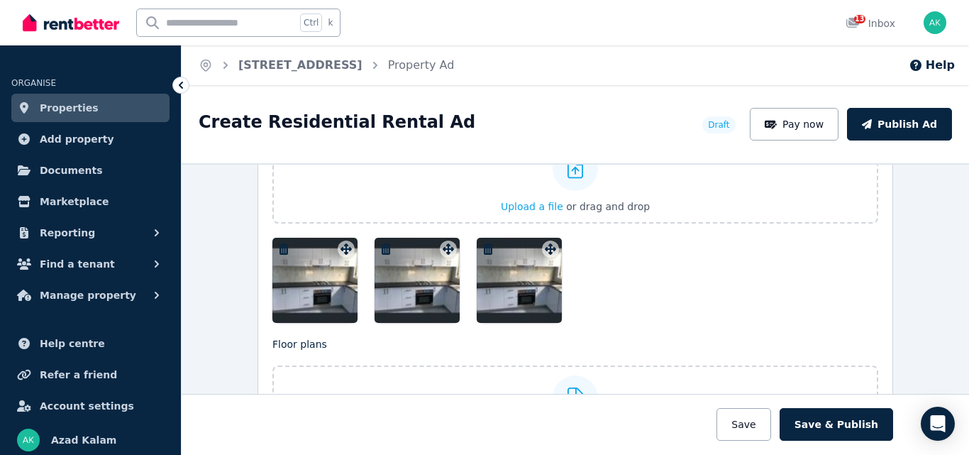
scroll to position [1731, 0]
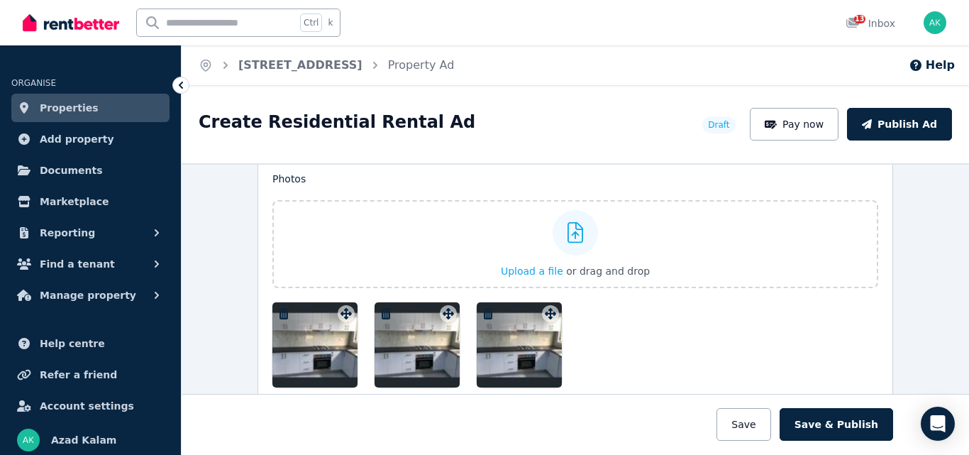
click at [485, 312] on icon "button" at bounding box center [488, 313] width 10 height 11
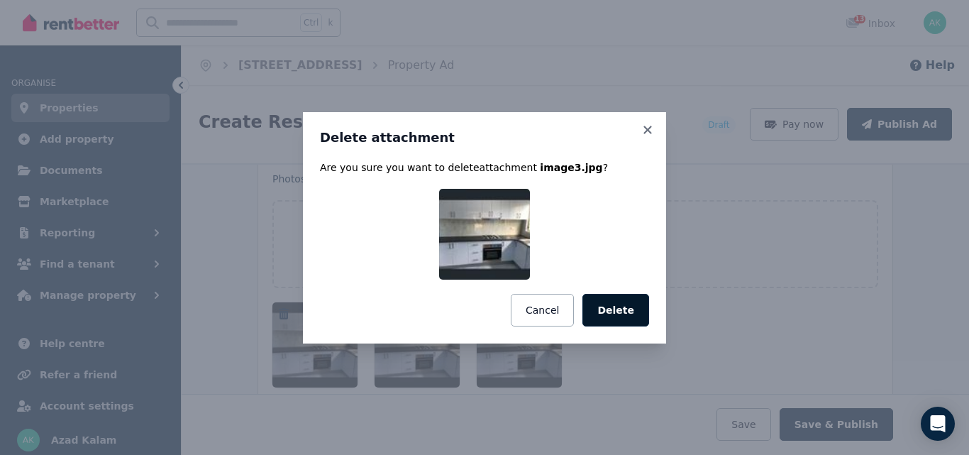
click at [606, 311] on button "Delete" at bounding box center [615, 310] width 67 height 33
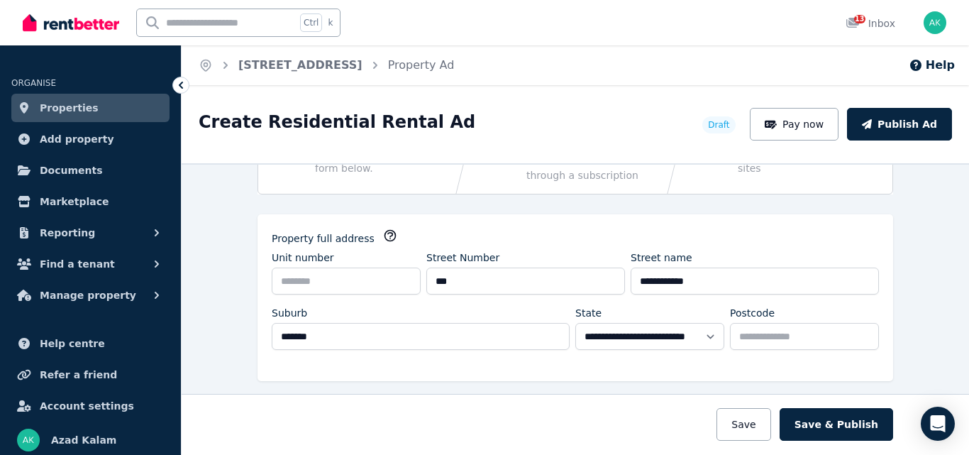
scroll to position [0, 0]
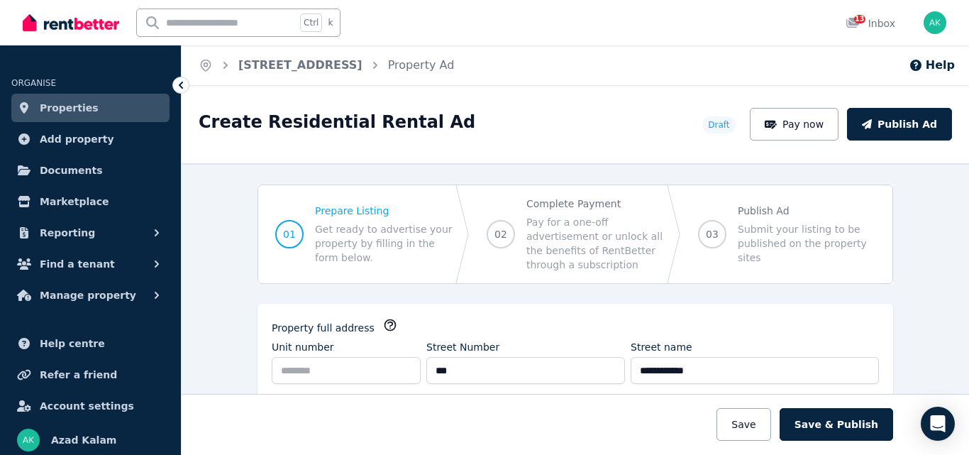
click at [84, 101] on span "Properties" at bounding box center [69, 107] width 59 height 17
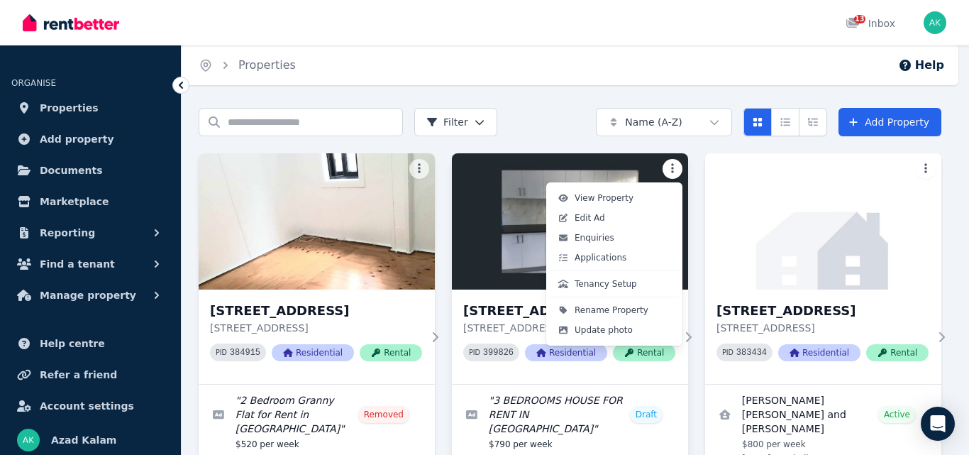
click at [668, 168] on html "Open main menu 13 Inbox Open user menu ORGANISE Properties Add property Documen…" at bounding box center [484, 227] width 969 height 455
drag, startPoint x: 590, startPoint y: 219, endPoint x: 580, endPoint y: 330, distance: 111.8
click at [580, 330] on span "Update photo" at bounding box center [604, 329] width 58 height 11
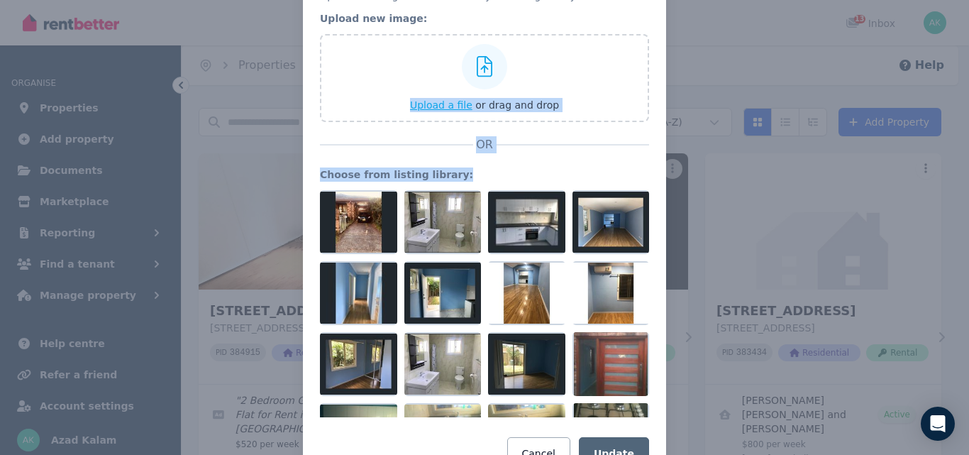
drag, startPoint x: 516, startPoint y: 351, endPoint x: 387, endPoint y: 63, distance: 315.6
click at [387, 63] on div "Upload an image or choose from your listing library. Upload new image: Upload a…" at bounding box center [484, 229] width 329 height 481
click at [431, 72] on div "Upload a file or drag and drop" at bounding box center [484, 77] width 149 height 85
click at [0, 0] on input "Upload a file or drag and drop" at bounding box center [0, 0] width 0 height 0
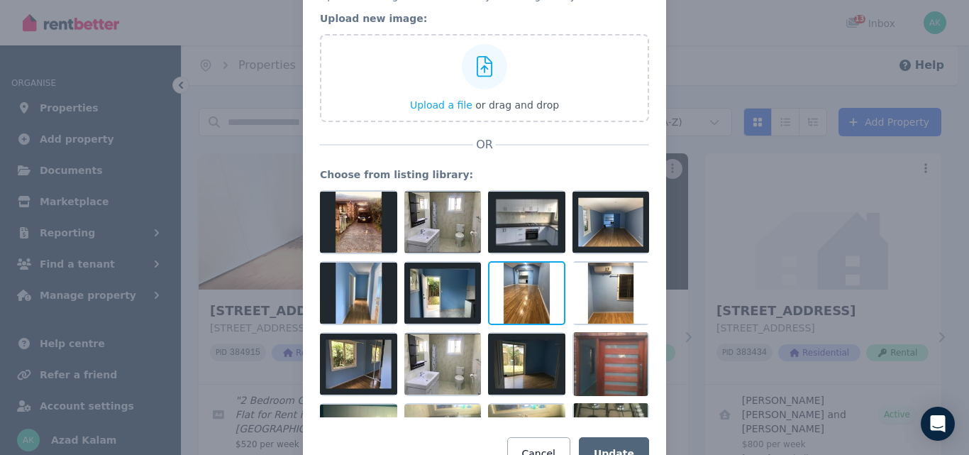
click at [488, 299] on div at bounding box center [526, 293] width 77 height 64
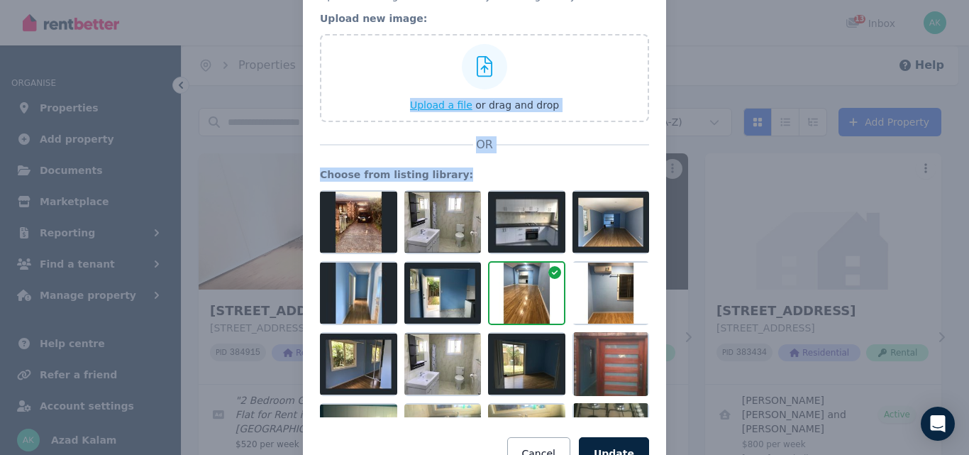
drag, startPoint x: 621, startPoint y: 353, endPoint x: 390, endPoint y: 55, distance: 376.8
click at [390, 55] on div "Upload an image or choose from your listing library. Upload new image: Upload a…" at bounding box center [484, 229] width 329 height 481
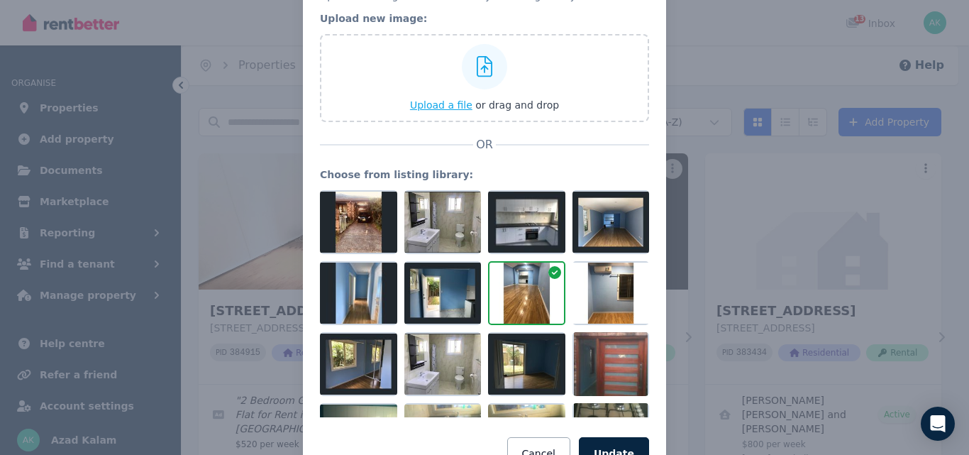
click at [479, 67] on icon at bounding box center [485, 66] width 16 height 21
click at [0, 0] on input "Upload a file or drag and drop" at bounding box center [0, 0] width 0 height 0
click at [548, 274] on icon at bounding box center [554, 272] width 13 height 13
click at [548, 270] on icon at bounding box center [554, 272] width 13 height 13
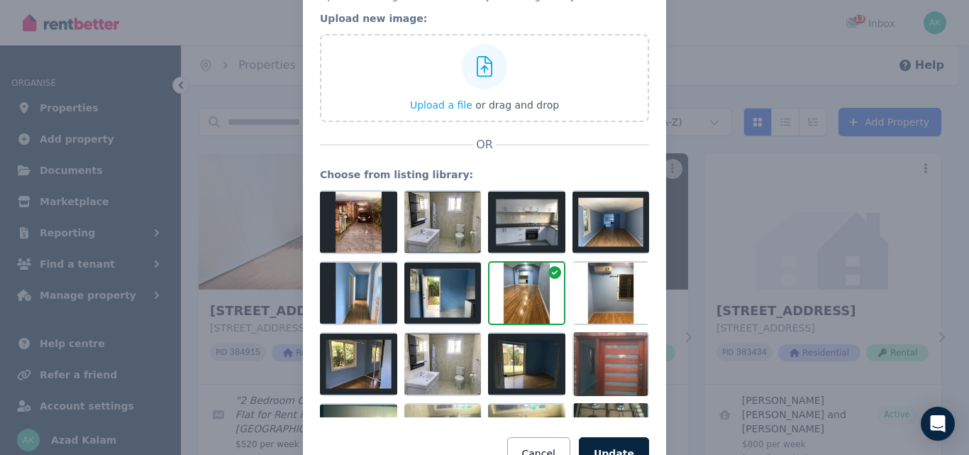
click at [548, 270] on icon at bounding box center [554, 272] width 13 height 13
click at [434, 283] on div at bounding box center [442, 293] width 77 height 64
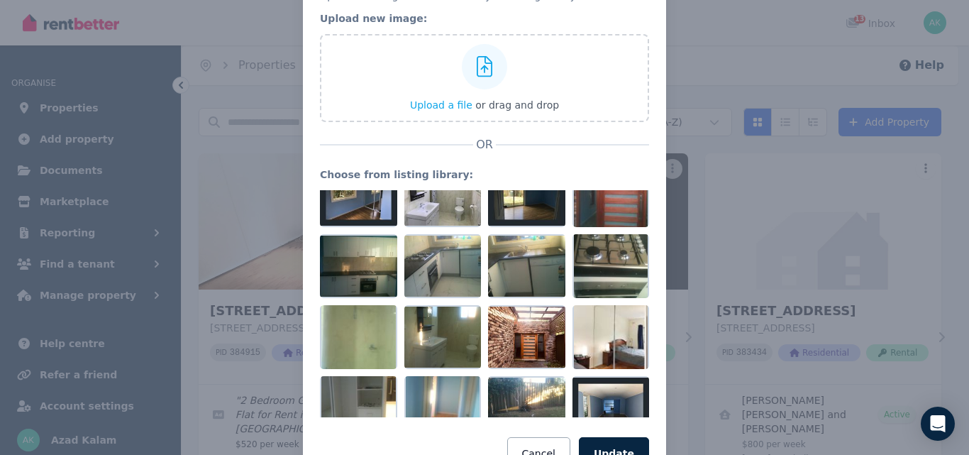
scroll to position [172, 0]
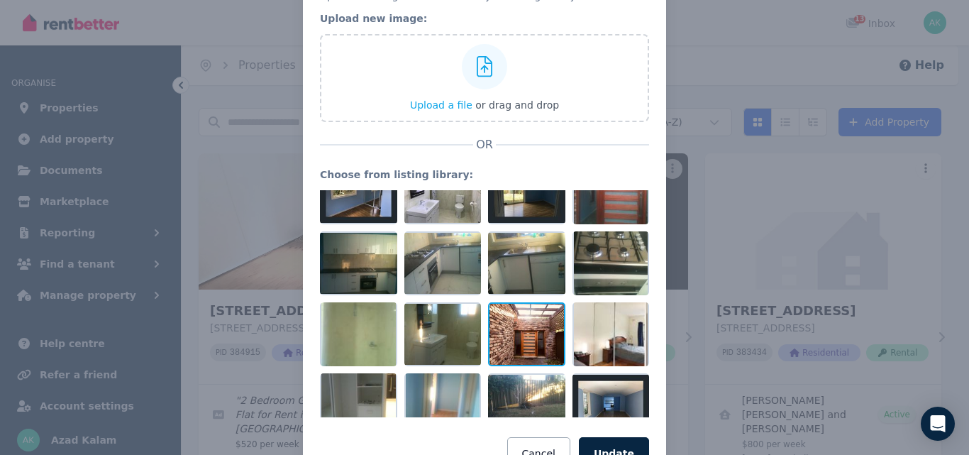
click at [492, 326] on div at bounding box center [526, 334] width 77 height 64
click at [611, 443] on button "Update" at bounding box center [614, 453] width 70 height 33
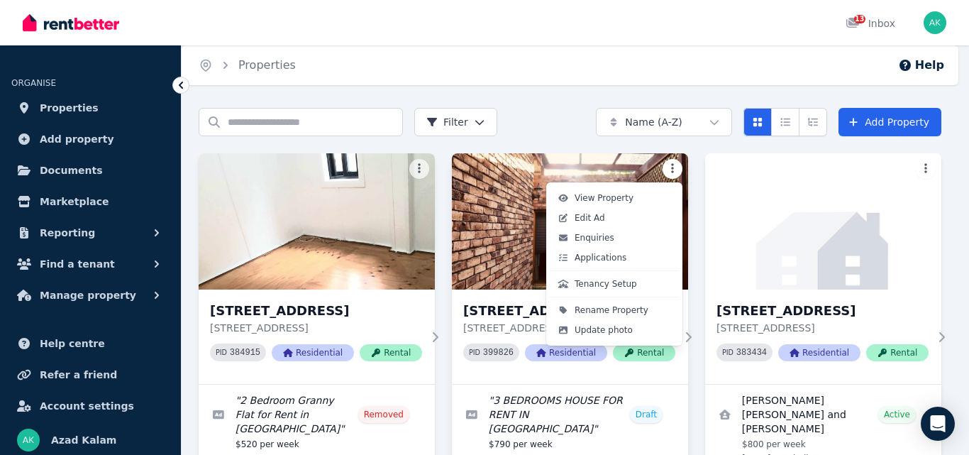
click at [673, 172] on html "Open main menu 13 Inbox Open user menu ORGANISE Properties Add property Documen…" at bounding box center [484, 227] width 969 height 455
click at [602, 330] on span "Update photo" at bounding box center [604, 329] width 58 height 11
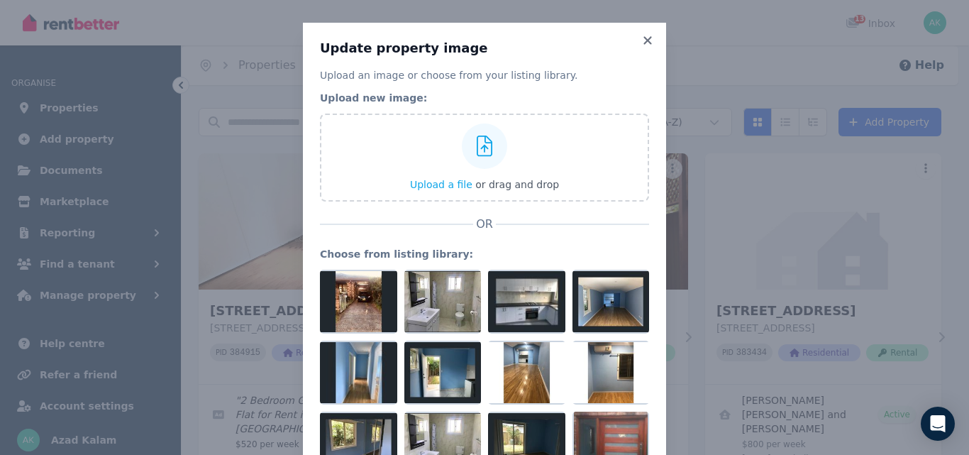
scroll to position [79, 0]
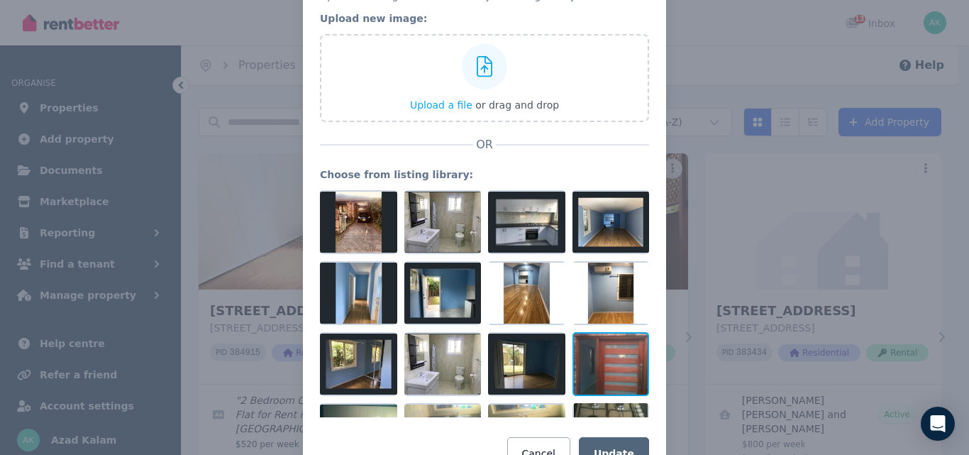
click at [573, 365] on div at bounding box center [611, 364] width 77 height 64
click at [612, 450] on button "Update" at bounding box center [614, 453] width 70 height 33
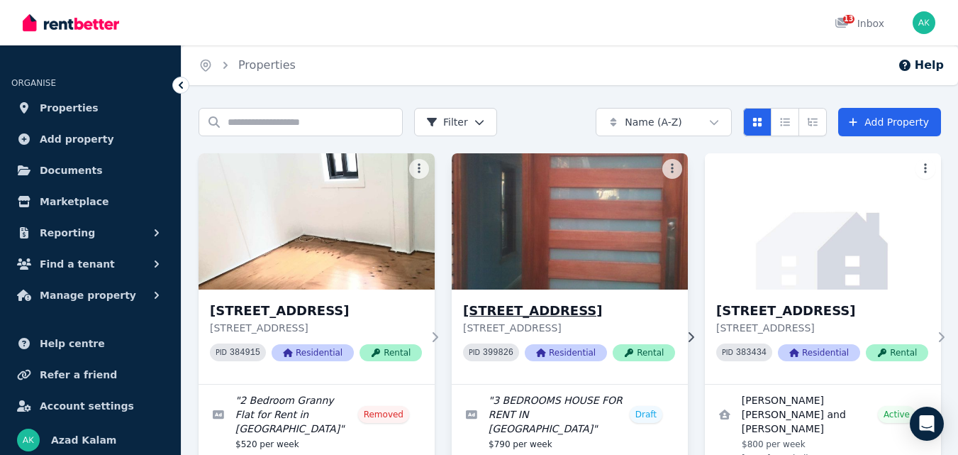
click at [634, 202] on img at bounding box center [570, 221] width 248 height 143
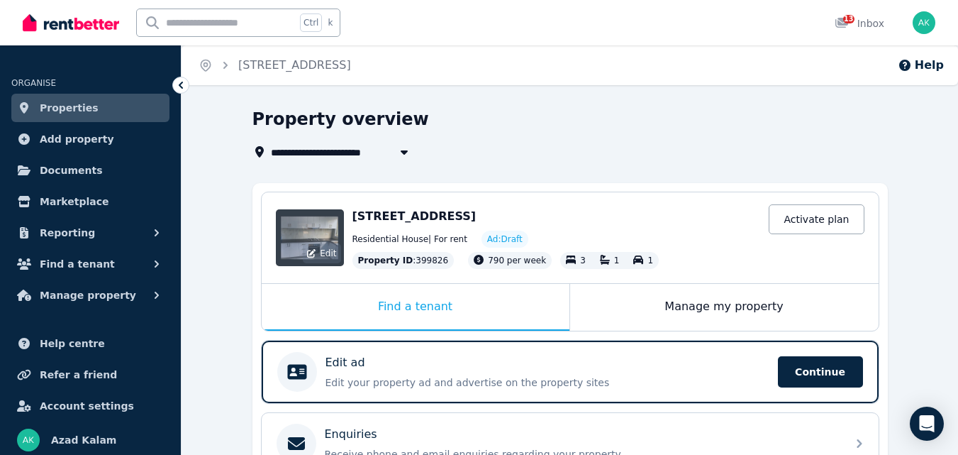
click at [328, 248] on span "Edit" at bounding box center [328, 253] width 16 height 11
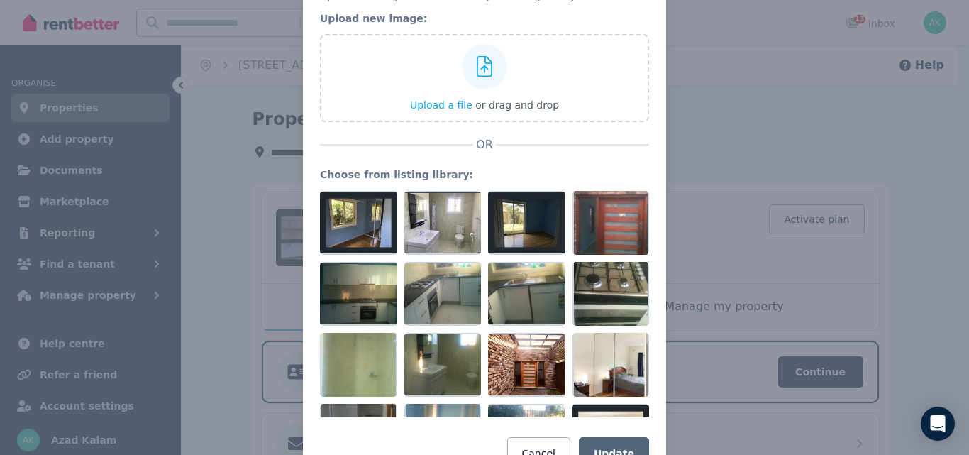
scroll to position [157, 0]
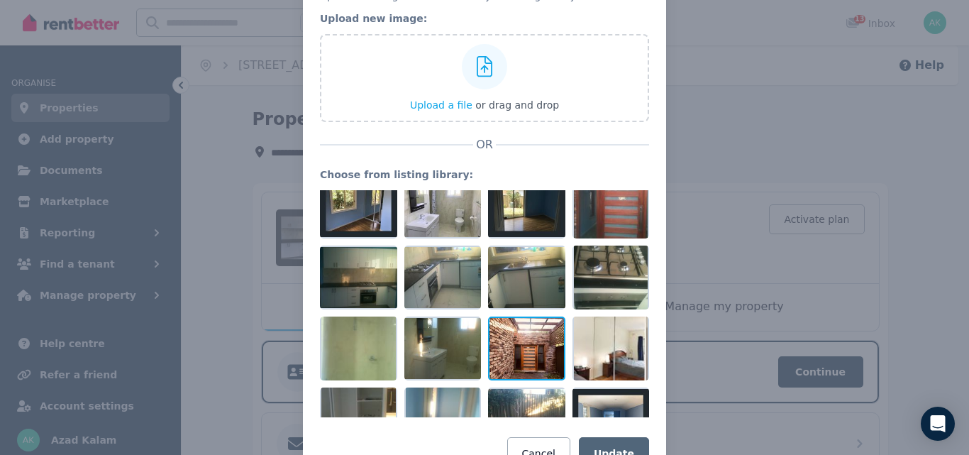
click at [527, 341] on div at bounding box center [526, 348] width 77 height 64
click at [607, 442] on button "Update" at bounding box center [614, 453] width 70 height 33
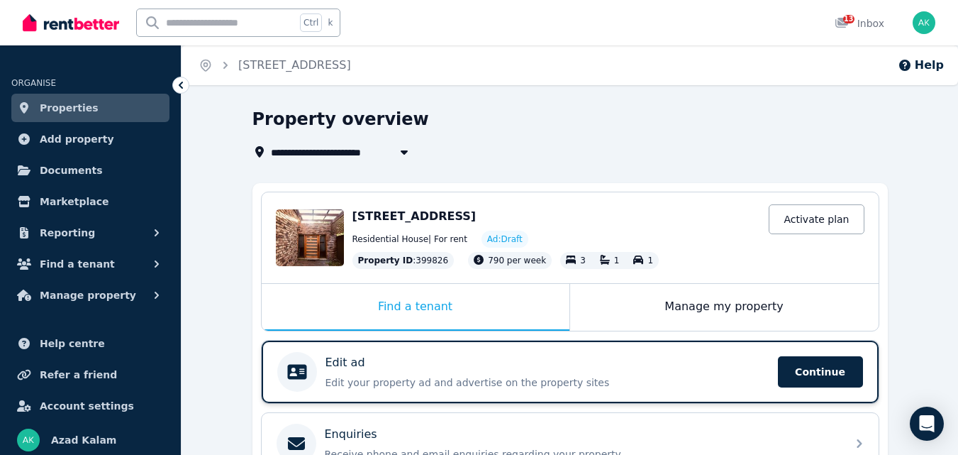
click at [344, 359] on p "Edit ad" at bounding box center [346, 362] width 40 height 17
select select "***"
select select "**********"
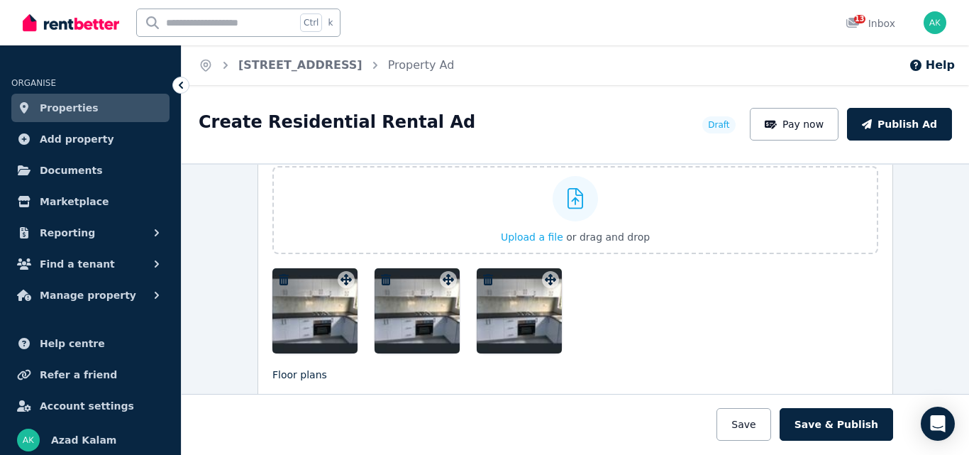
scroll to position [1800, 0]
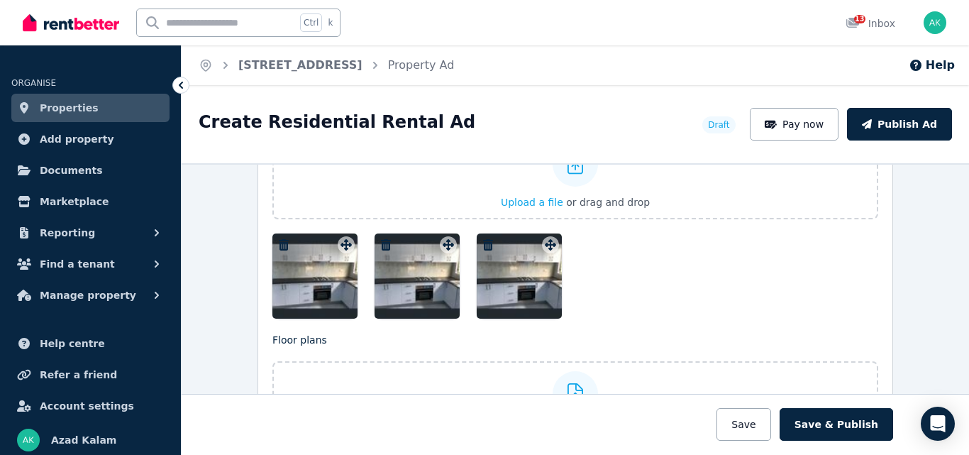
click at [279, 242] on icon "button" at bounding box center [284, 244] width 10 height 11
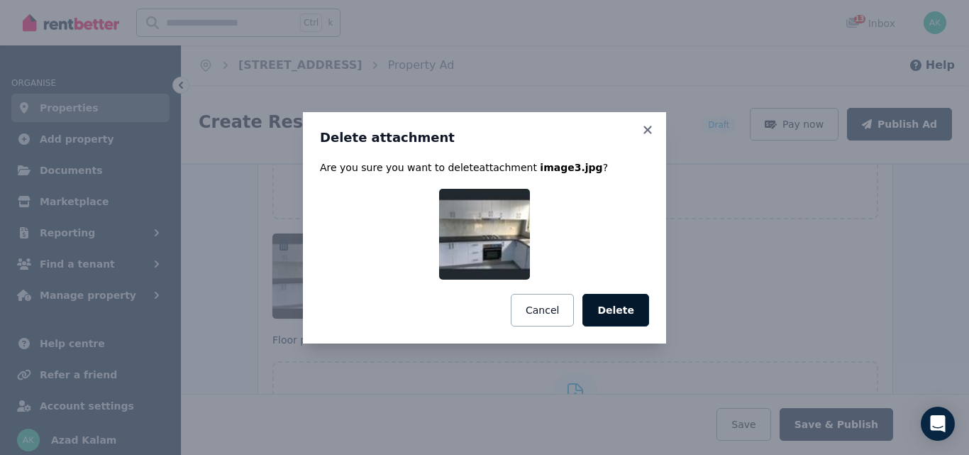
click at [616, 314] on button "Delete" at bounding box center [615, 310] width 67 height 33
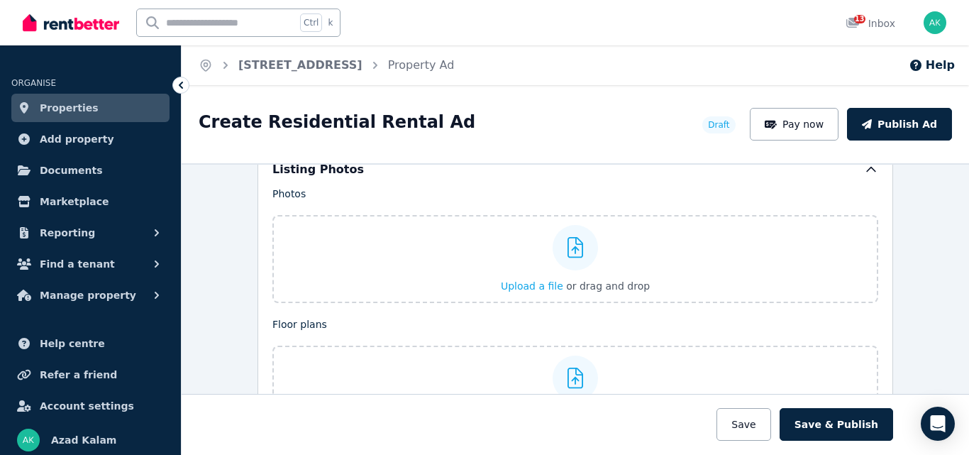
scroll to position [1658, 0]
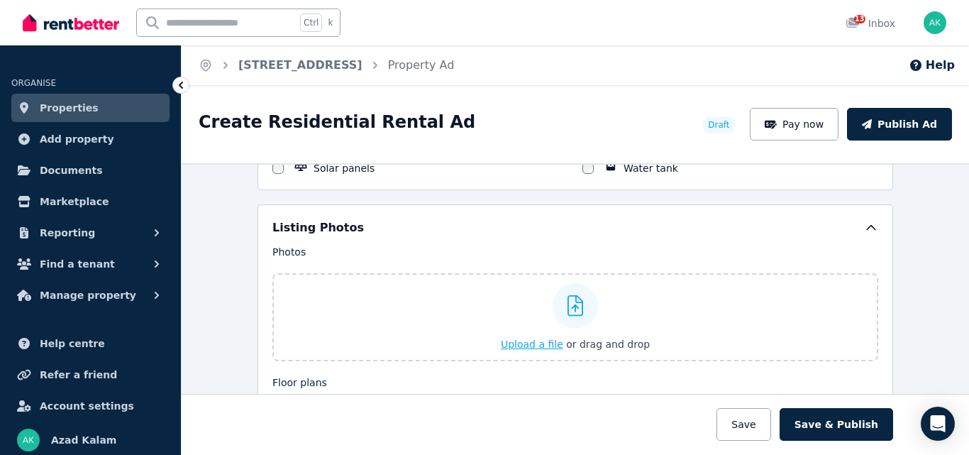
click at [531, 344] on span "Upload a file" at bounding box center [532, 343] width 62 height 11
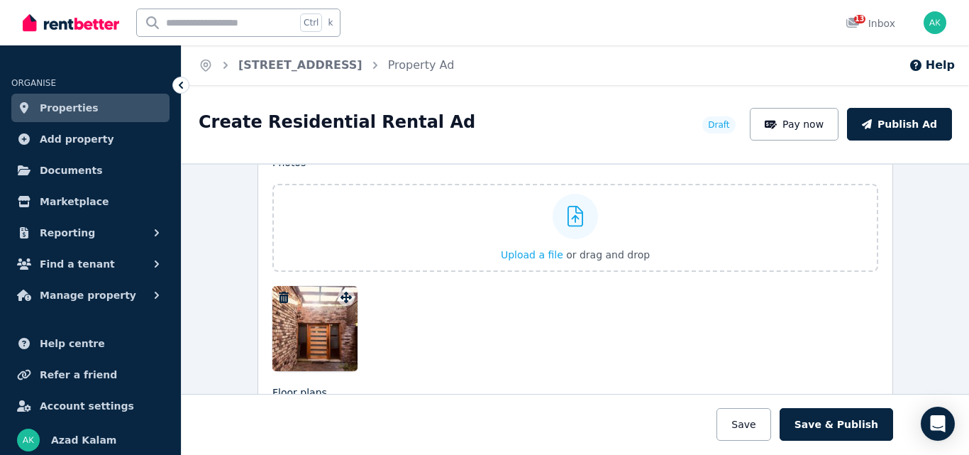
scroll to position [1771, 0]
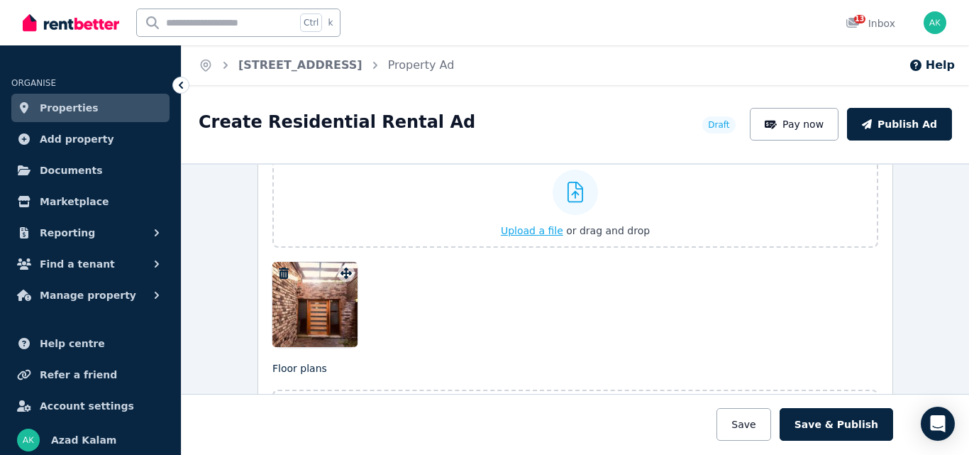
click at [530, 226] on span "Upload a file" at bounding box center [532, 230] width 62 height 11
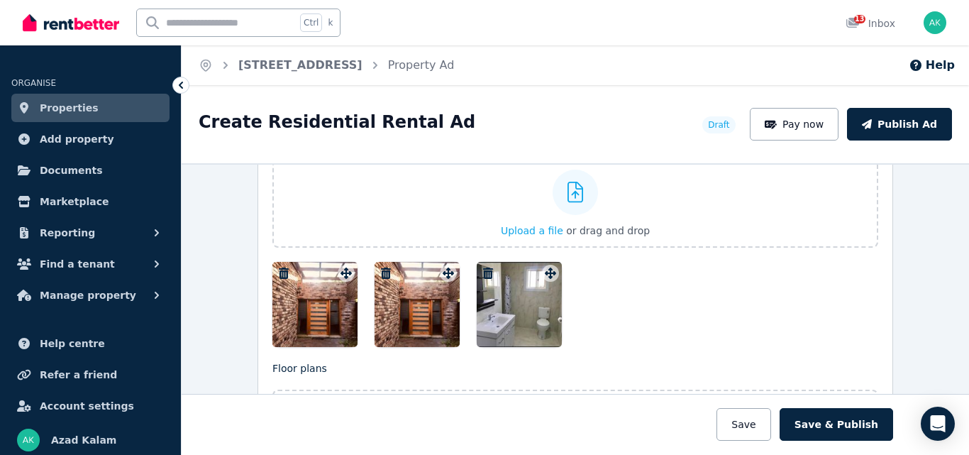
click at [280, 272] on icon "button" at bounding box center [284, 272] width 10 height 11
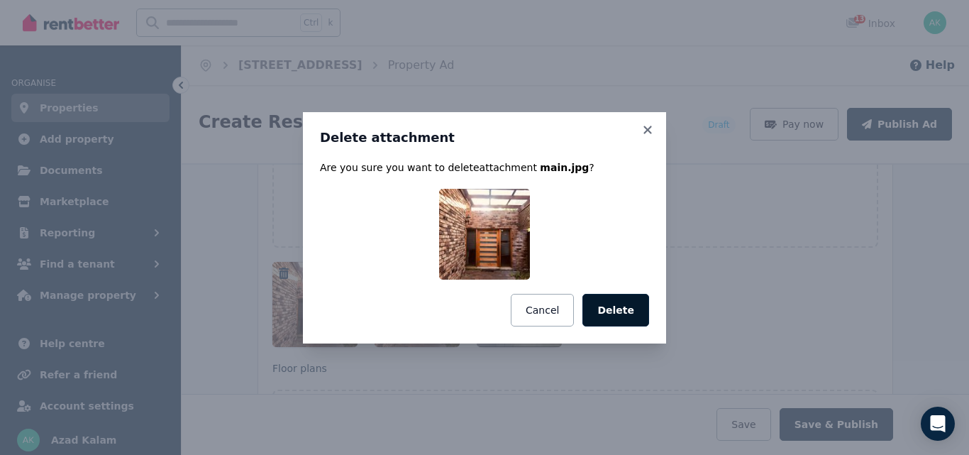
click at [615, 308] on button "Delete" at bounding box center [615, 310] width 67 height 33
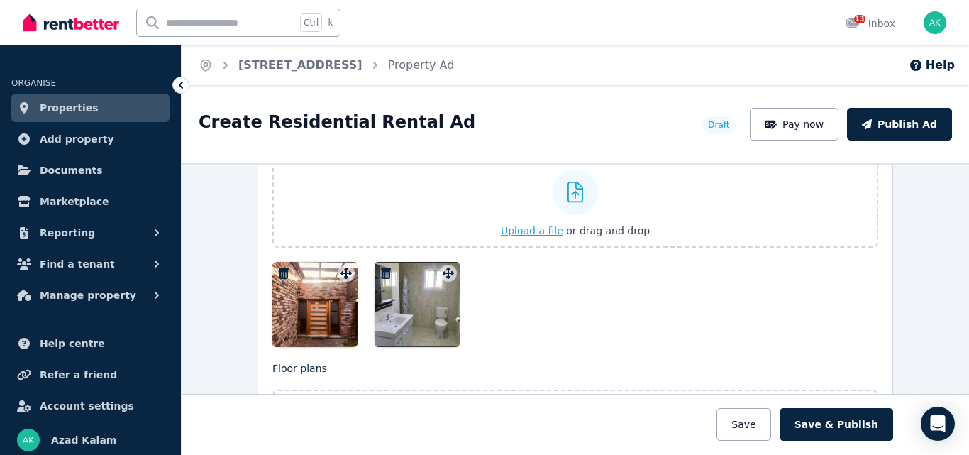
click at [529, 230] on span "Upload a file" at bounding box center [532, 230] width 62 height 11
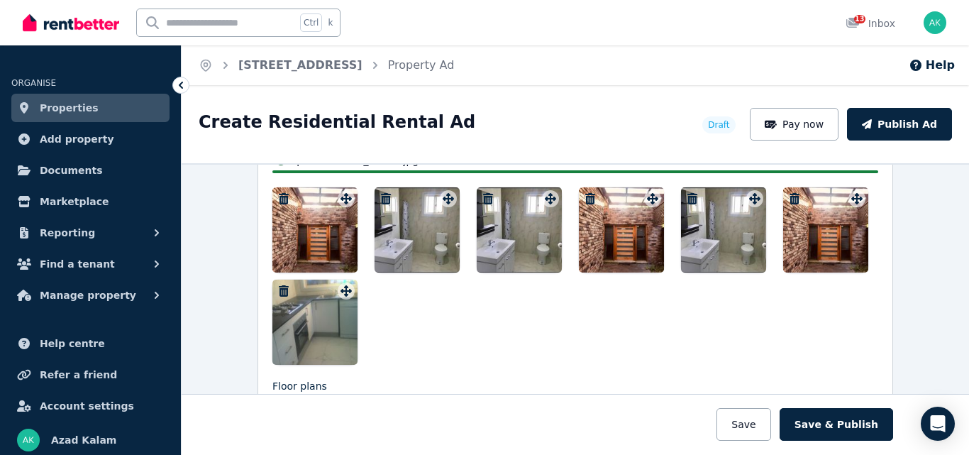
scroll to position [1846, 0]
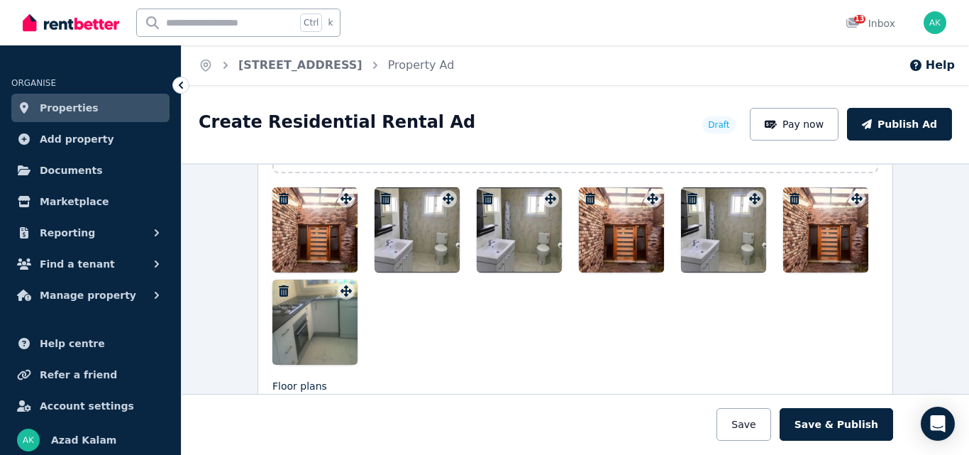
click at [588, 200] on icon "button" at bounding box center [590, 198] width 10 height 11
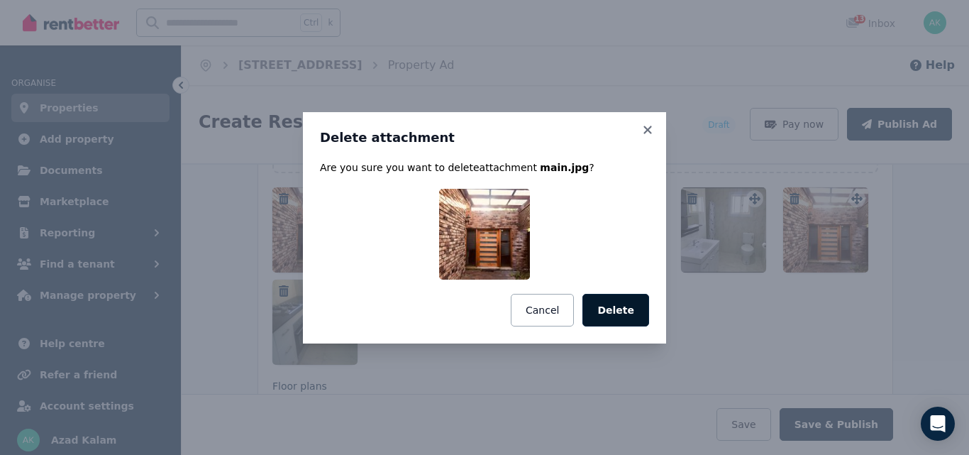
click at [621, 306] on button "Delete" at bounding box center [615, 310] width 67 height 33
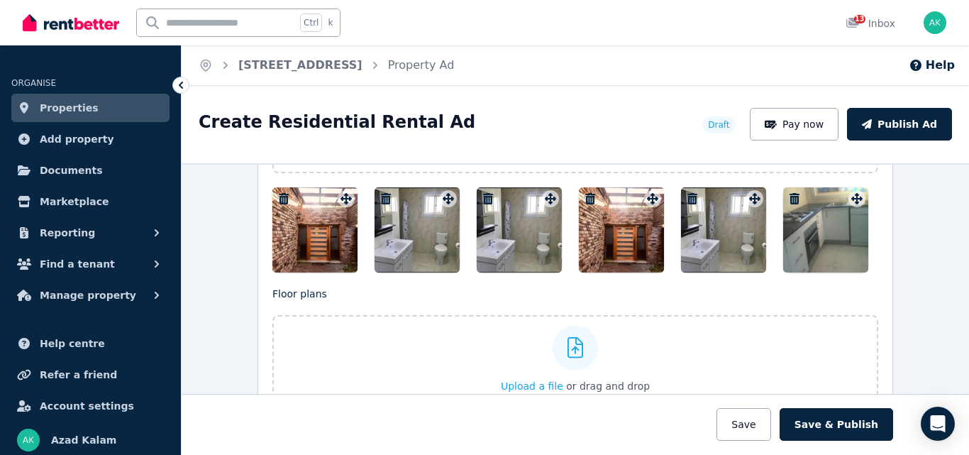
click at [484, 197] on icon "button" at bounding box center [488, 198] width 10 height 11
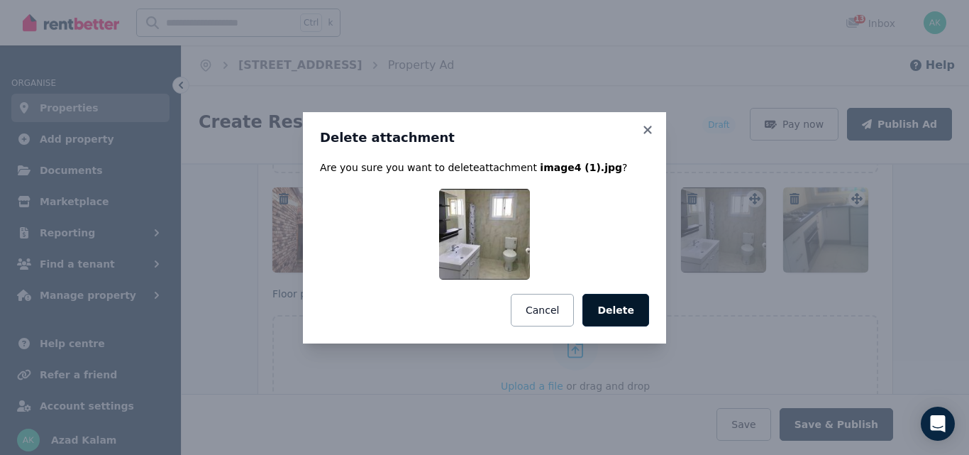
click at [625, 309] on button "Delete" at bounding box center [615, 310] width 67 height 33
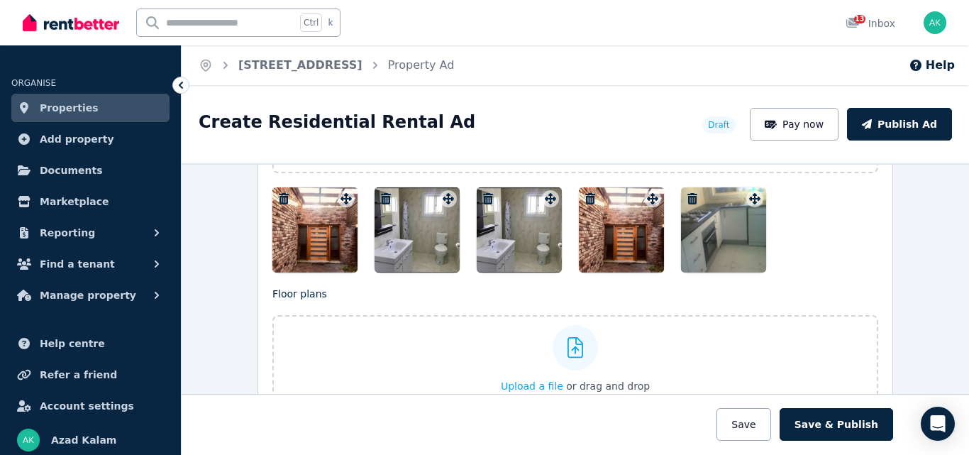
click at [586, 194] on icon "button" at bounding box center [590, 198] width 10 height 11
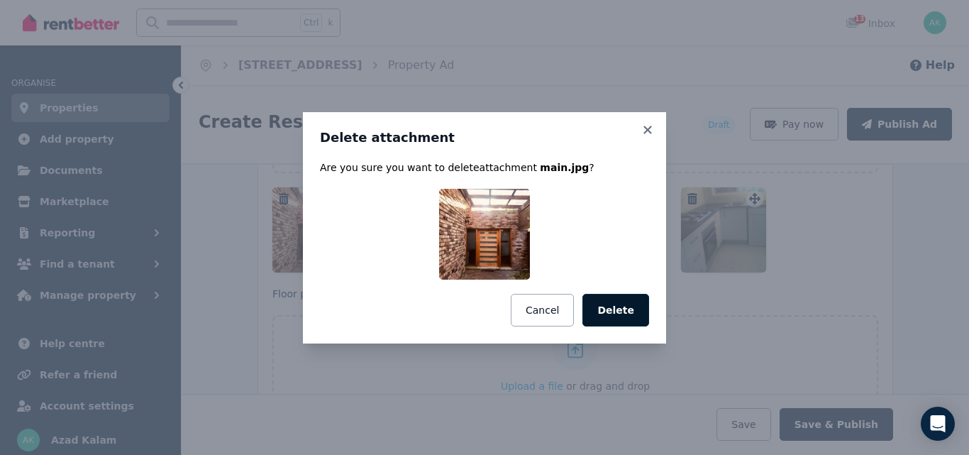
click at [629, 304] on button "Delete" at bounding box center [615, 310] width 67 height 33
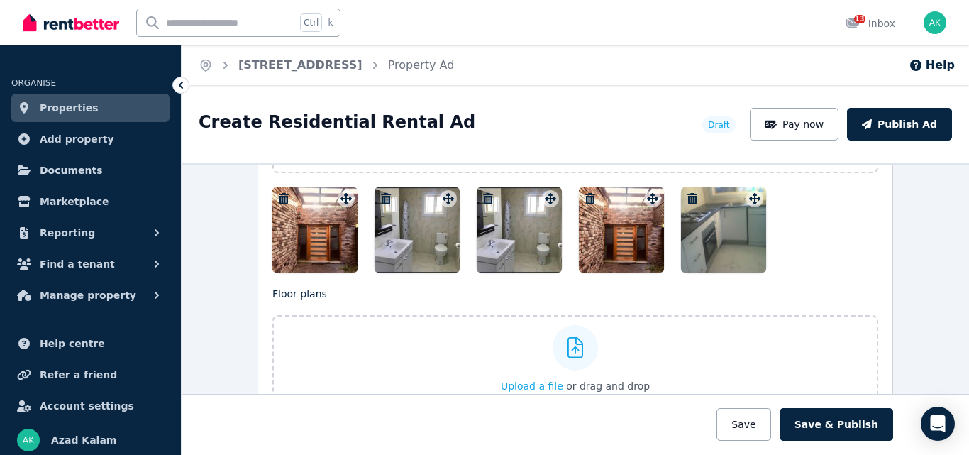
click at [485, 199] on icon "button" at bounding box center [488, 198] width 10 height 11
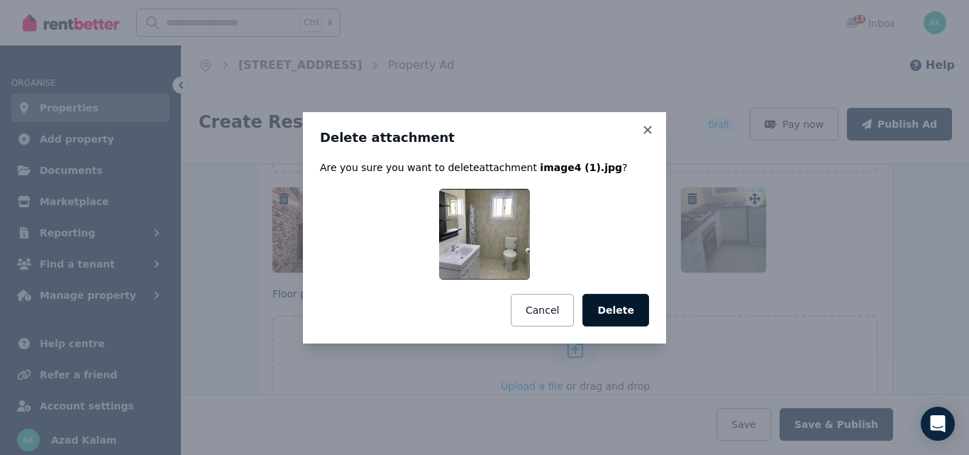
click at [619, 303] on button "Delete" at bounding box center [615, 310] width 67 height 33
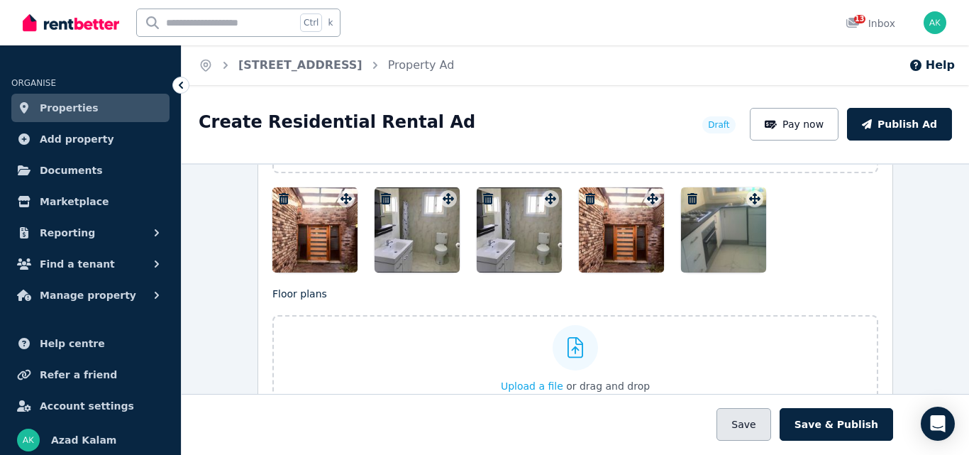
click at [761, 418] on button "Save" at bounding box center [744, 424] width 54 height 33
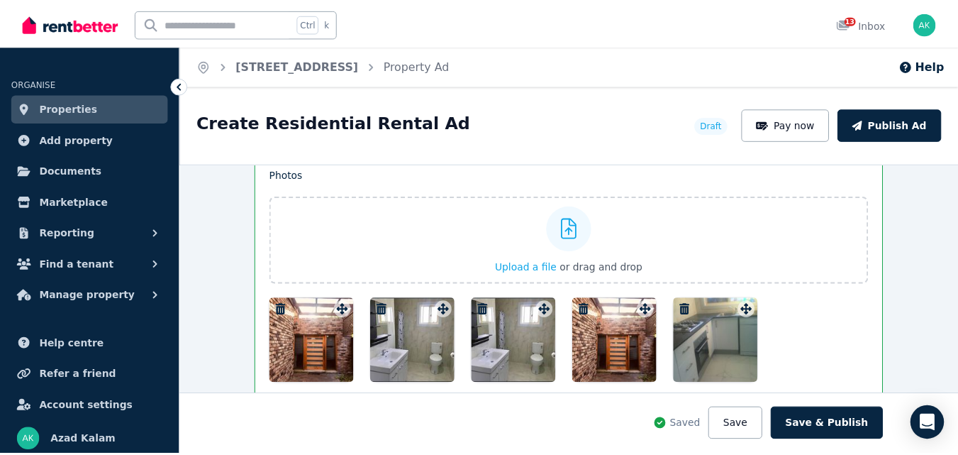
scroll to position [1957, 0]
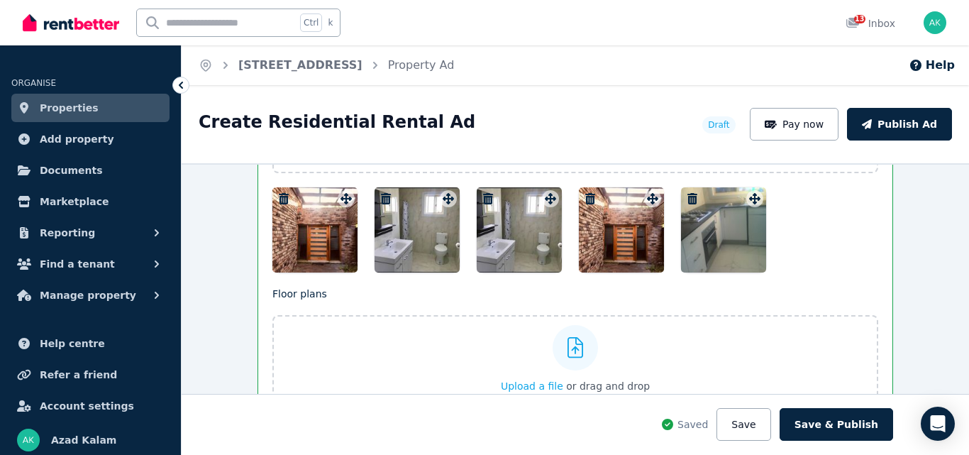
click at [180, 85] on icon at bounding box center [181, 85] width 4 height 7
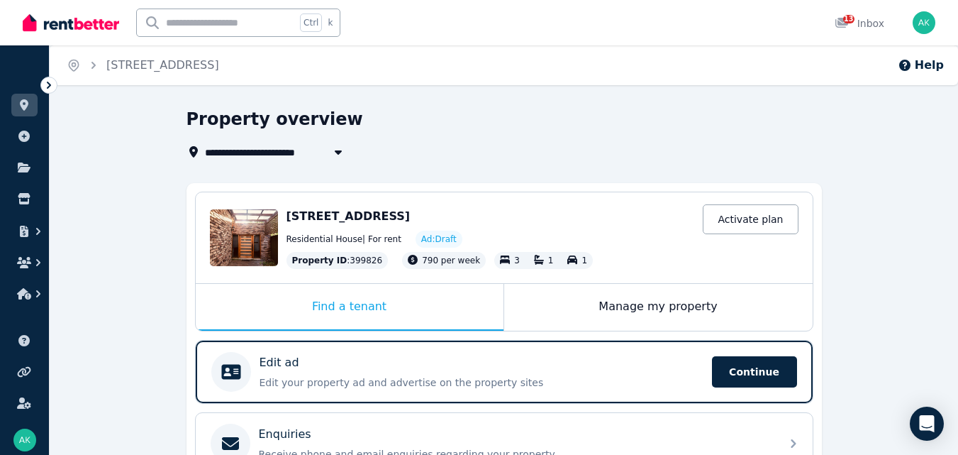
click at [52, 83] on icon at bounding box center [49, 85] width 14 height 14
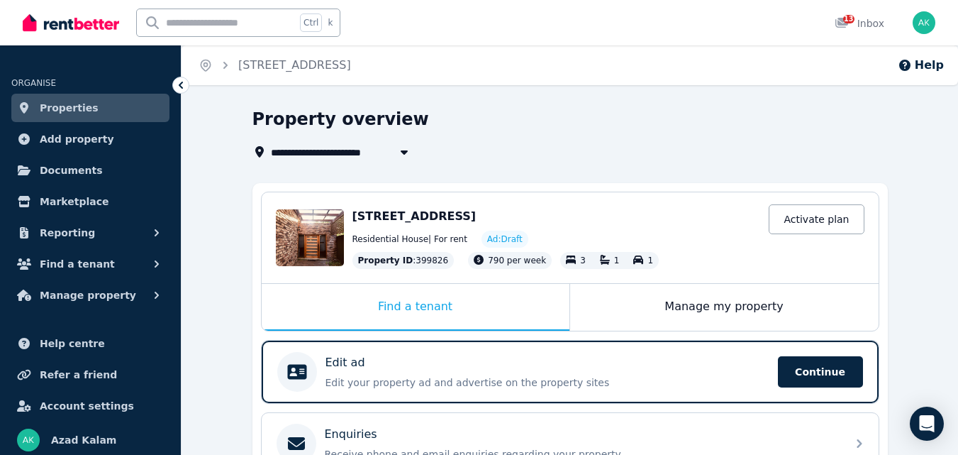
click at [70, 109] on span "Properties" at bounding box center [69, 107] width 59 height 17
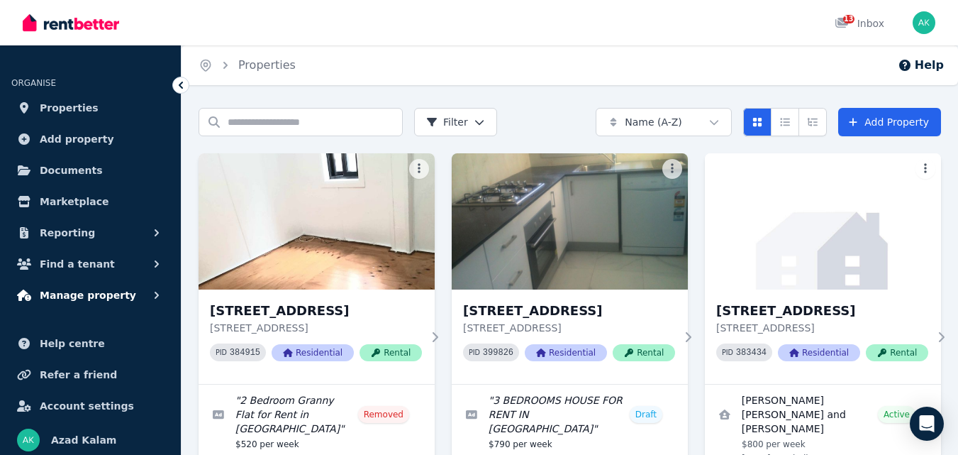
click at [70, 298] on span "Manage property" at bounding box center [88, 295] width 96 height 17
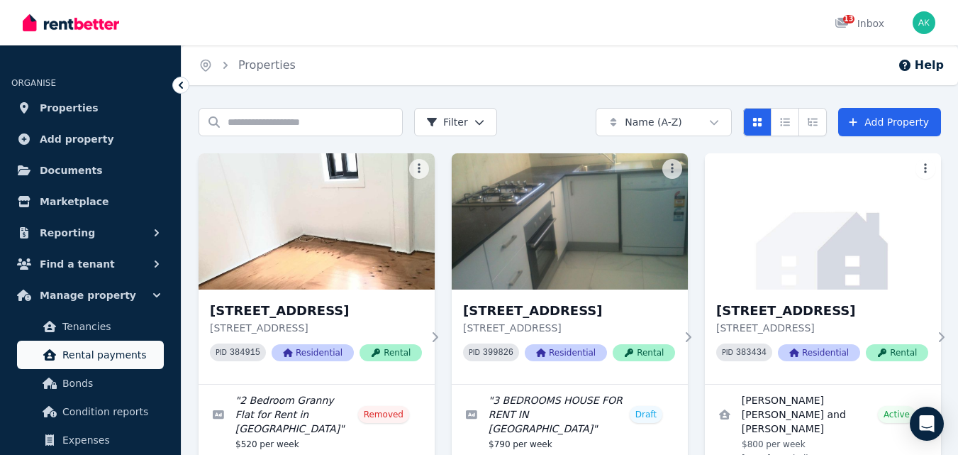
click at [104, 354] on span "Rental payments" at bounding box center [110, 354] width 96 height 17
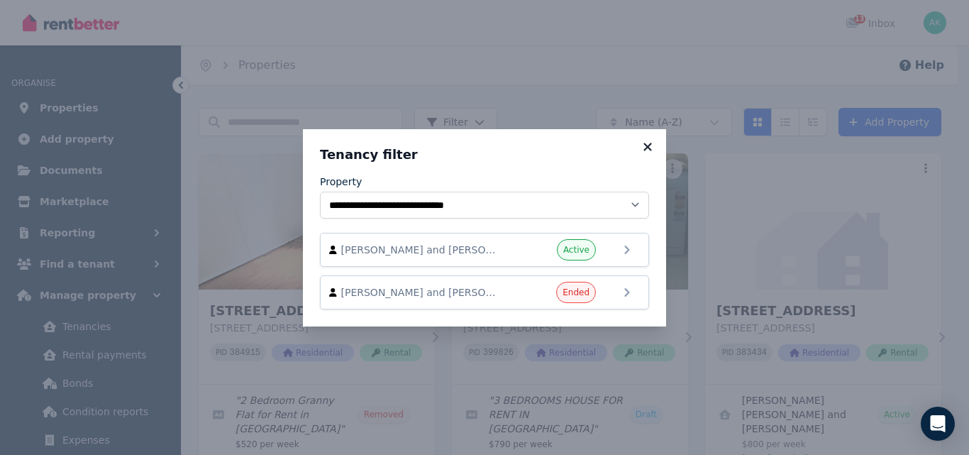
click at [651, 143] on icon at bounding box center [647, 147] width 8 height 8
